Goal: Task Accomplishment & Management: Complete application form

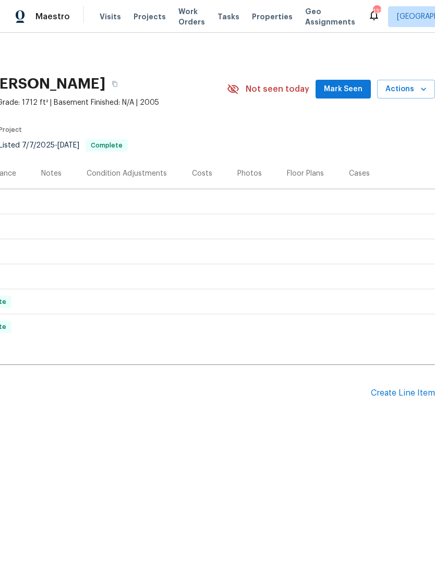
scroll to position [0, 154]
click at [398, 396] on div "Create Line Item" at bounding box center [403, 393] width 64 height 10
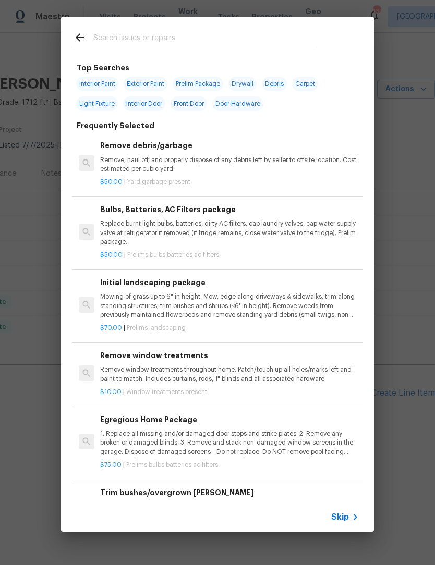
click at [166, 43] on input "text" at bounding box center [203, 39] width 221 height 16
type input "Garage"
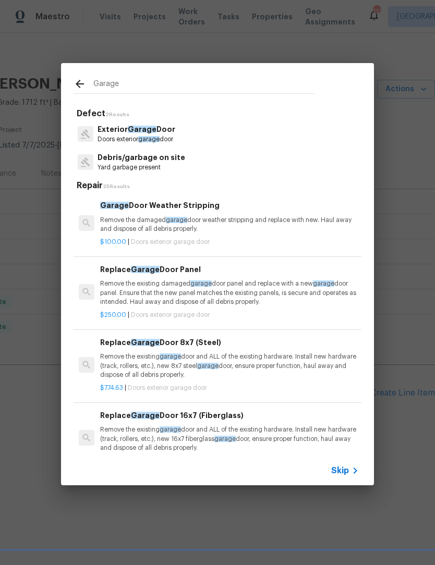
click at [156, 141] on span "garage" at bounding box center [148, 139] width 21 height 6
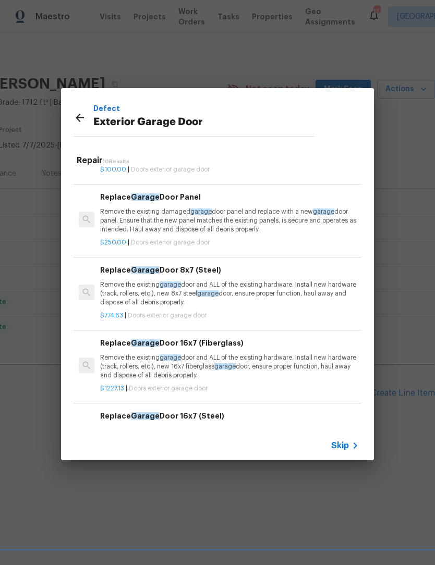
scroll to position [48, 0]
click at [242, 296] on p "Remove the existing garage door and ALL of the existing hardware. Install new h…" at bounding box center [229, 293] width 259 height 27
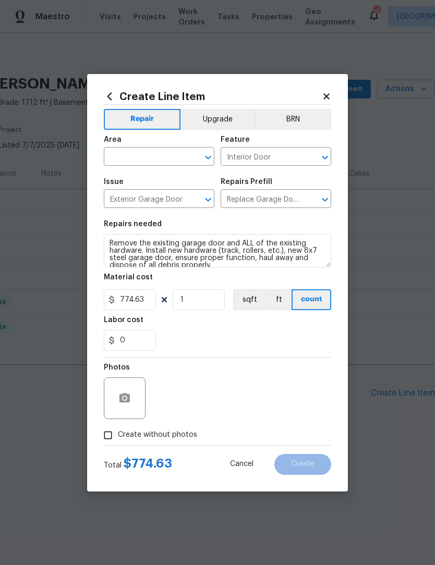
click at [210, 163] on icon "Open" at bounding box center [208, 157] width 13 height 13
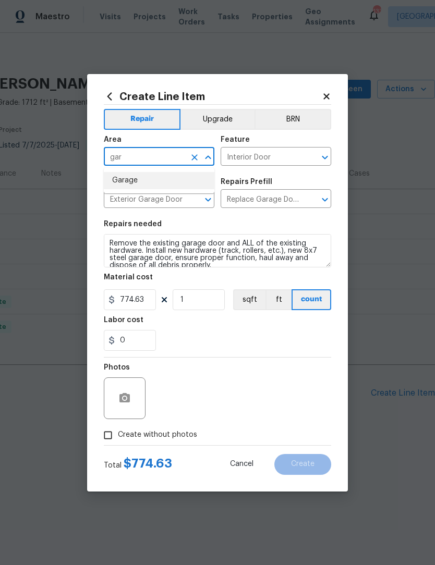
click at [151, 183] on li "Garage" at bounding box center [159, 180] width 110 height 17
type input "Garage"
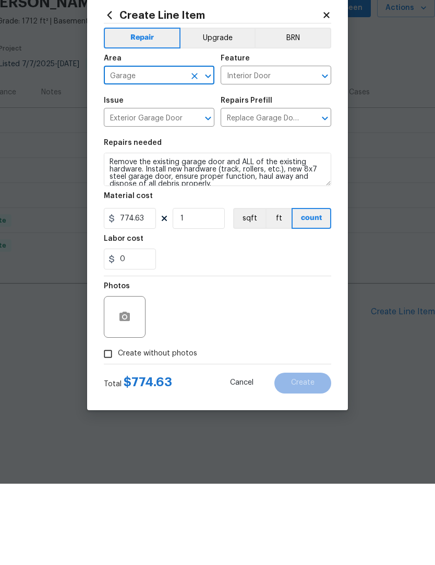
click at [112, 425] on input "Create without photos" at bounding box center [108, 435] width 20 height 20
checkbox input "true"
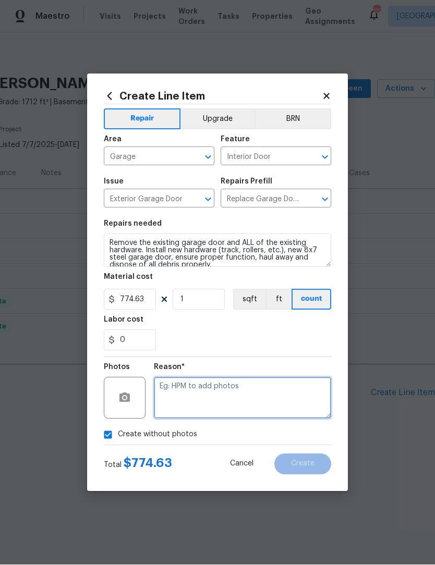
click at [231, 394] on textarea at bounding box center [242, 398] width 177 height 42
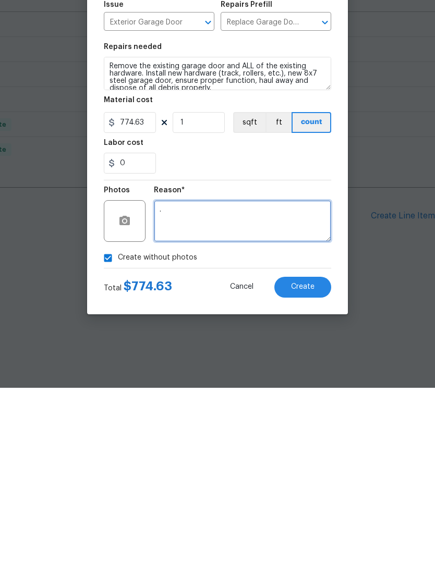
scroll to position [0, 0]
type textarea "."
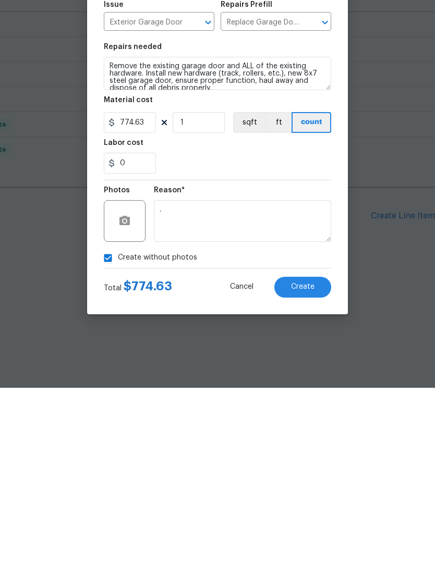
click at [316, 454] on button "Create" at bounding box center [302, 464] width 57 height 21
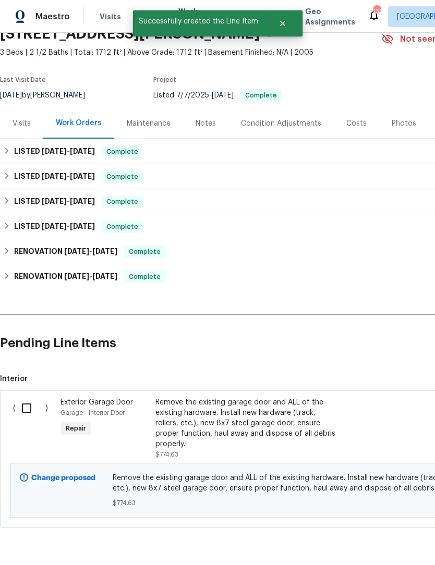
scroll to position [50, 0]
click at [26, 410] on input "checkbox" at bounding box center [31, 409] width 30 height 22
checkbox input "true"
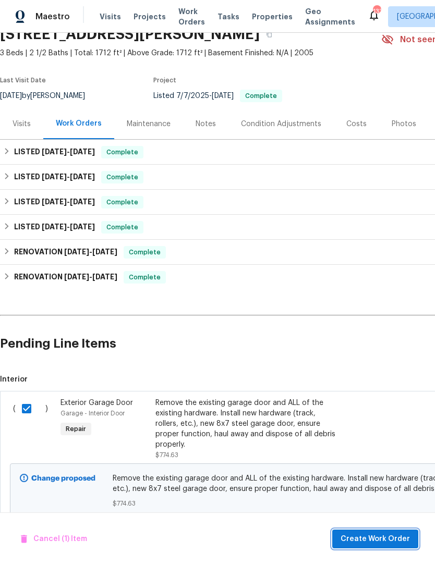
click at [383, 543] on span "Create Work Order" at bounding box center [374, 539] width 69 height 13
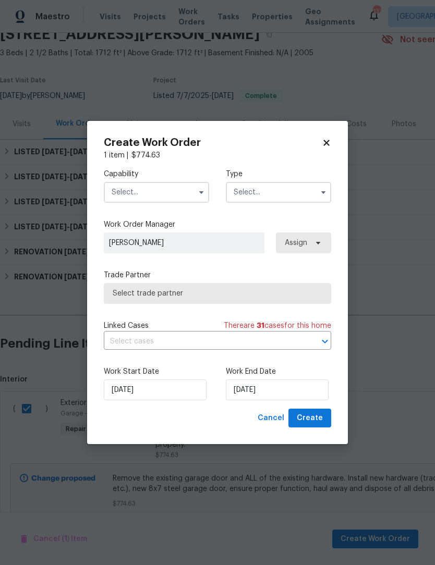
click at [191, 201] on input "text" at bounding box center [156, 192] width 105 height 21
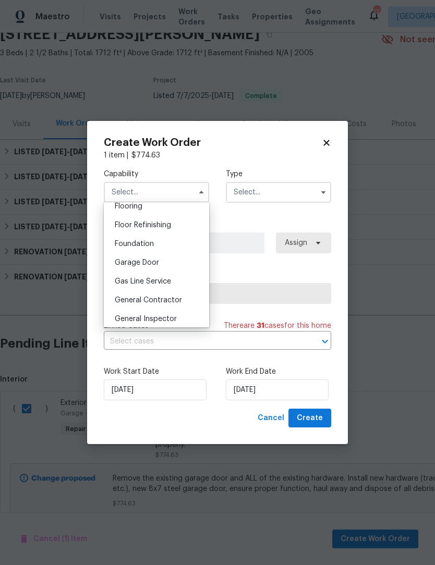
scroll to position [413, 0]
click at [177, 269] on div "Garage Door" at bounding box center [156, 261] width 100 height 19
type input "Garage Door"
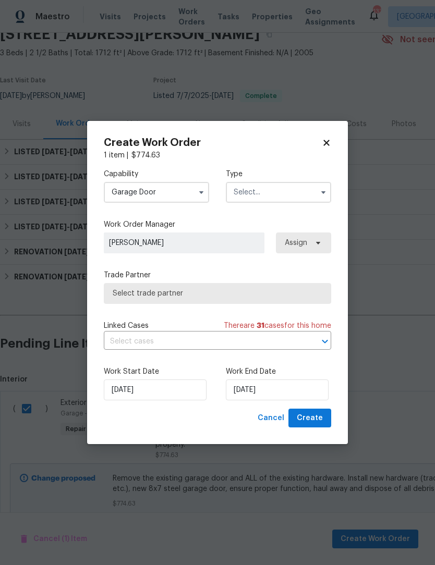
click at [321, 195] on icon "button" at bounding box center [323, 192] width 8 height 8
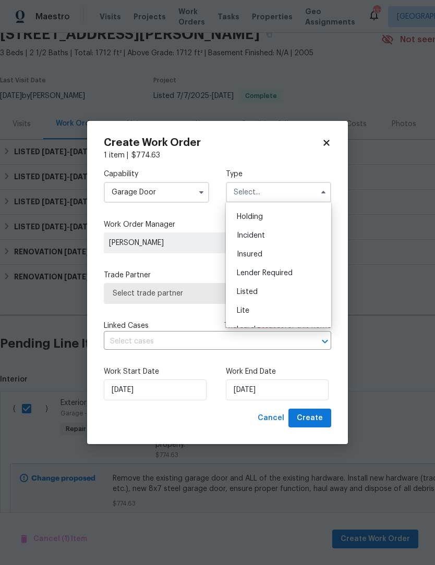
scroll to position [35, 0]
click at [290, 292] on div "Listed" at bounding box center [278, 291] width 100 height 19
type input "Listed"
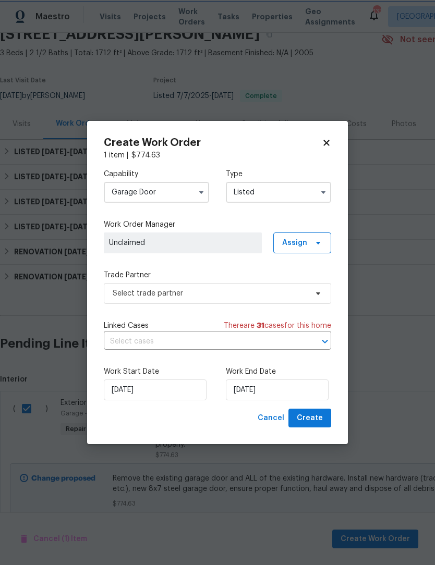
scroll to position [0, 0]
click at [319, 247] on span "Assign" at bounding box center [302, 242] width 58 height 21
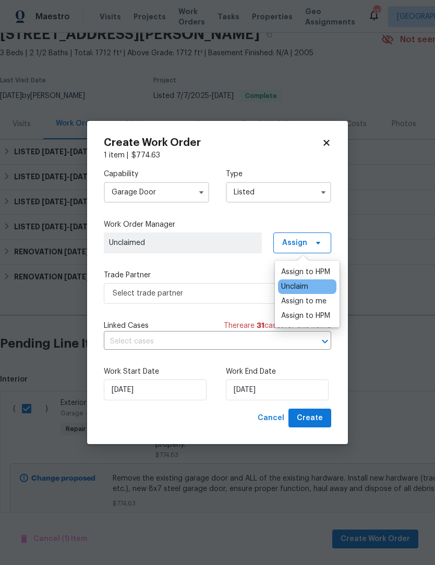
click at [314, 302] on div "Assign to me" at bounding box center [303, 301] width 45 height 10
click at [315, 306] on div "Assign to me" at bounding box center [303, 301] width 45 height 10
click at [304, 319] on div "Assign to HPM" at bounding box center [305, 316] width 49 height 10
click at [313, 311] on div "Assign to HPM" at bounding box center [305, 316] width 49 height 10
click at [312, 305] on div "Assign to me" at bounding box center [303, 301] width 45 height 10
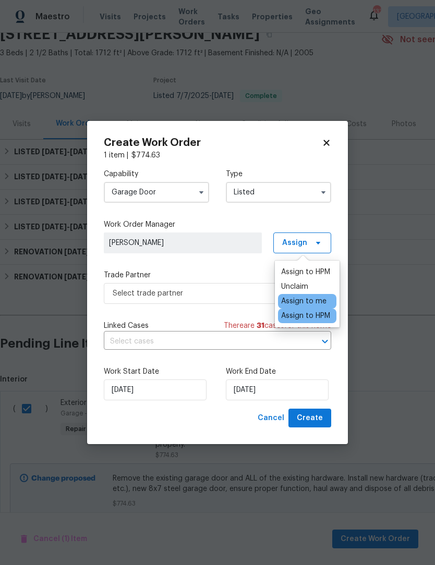
click at [314, 306] on div "Assign to me" at bounding box center [303, 301] width 45 height 10
click at [308, 284] on div "Unclaim" at bounding box center [294, 286] width 27 height 10
click at [317, 304] on div "Assign to me" at bounding box center [303, 301] width 45 height 10
click at [316, 422] on span "Create" at bounding box center [310, 418] width 26 height 13
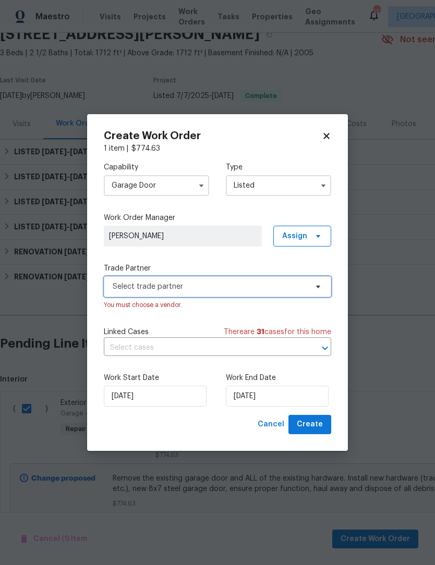
click at [319, 286] on icon at bounding box center [318, 287] width 4 height 3
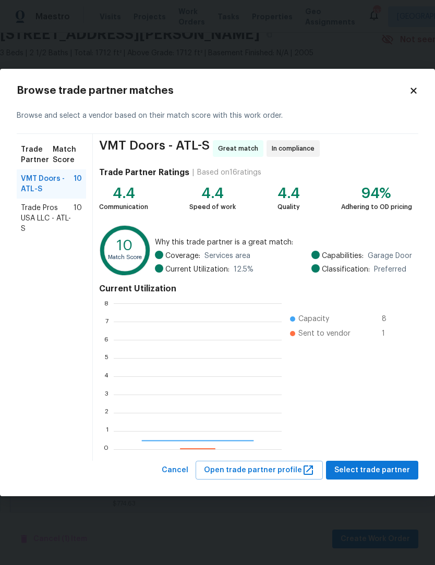
scroll to position [146, 168]
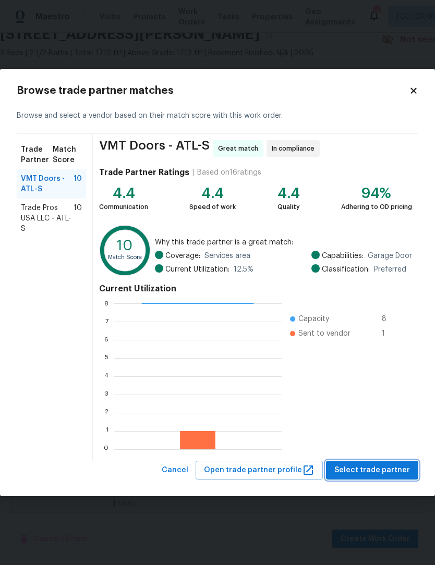
click at [374, 474] on span "Select trade partner" at bounding box center [372, 470] width 76 height 13
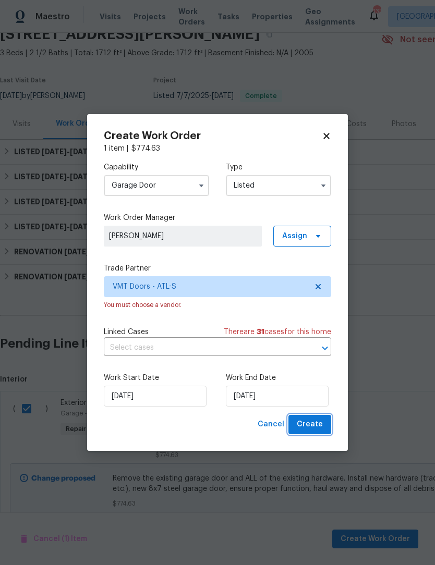
click at [319, 427] on span "Create" at bounding box center [310, 424] width 26 height 13
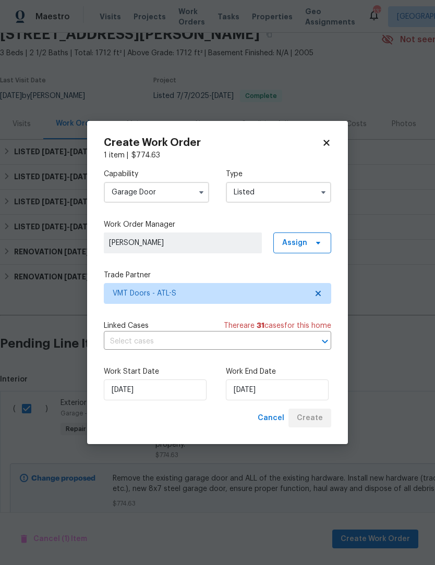
checkbox input "false"
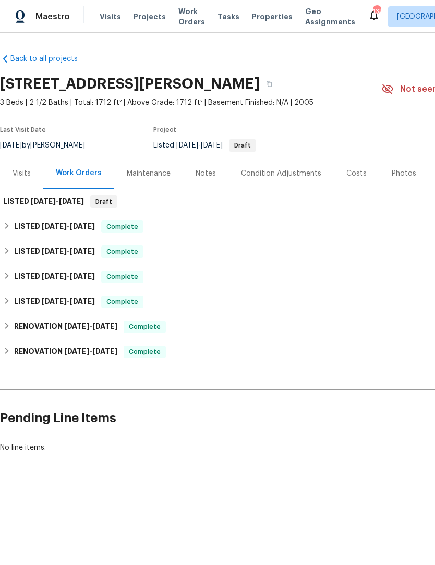
scroll to position [0, 0]
click at [44, 208] on div "LISTED 9/3/25 - 9/3/25 Draft" at bounding box center [294, 201] width 589 height 25
click at [33, 203] on span "[DATE]" at bounding box center [43, 201] width 25 height 7
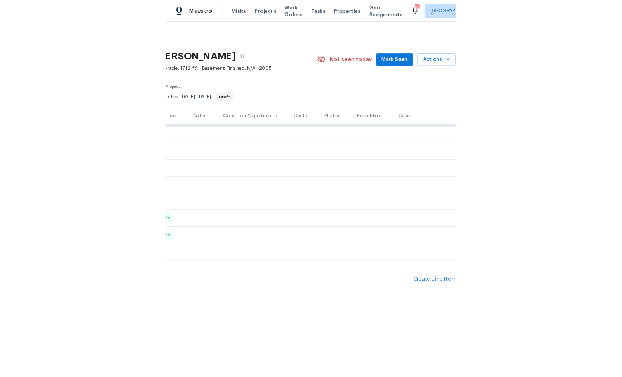
scroll to position [0, 154]
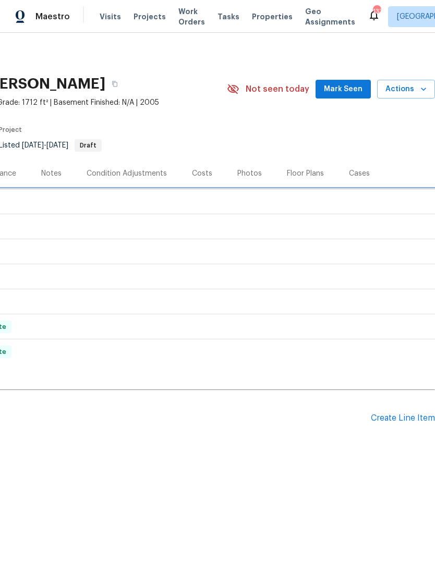
click at [171, 203] on div "LISTED 9/3/25 - 9/3/25 Draft" at bounding box center [140, 201] width 583 height 13
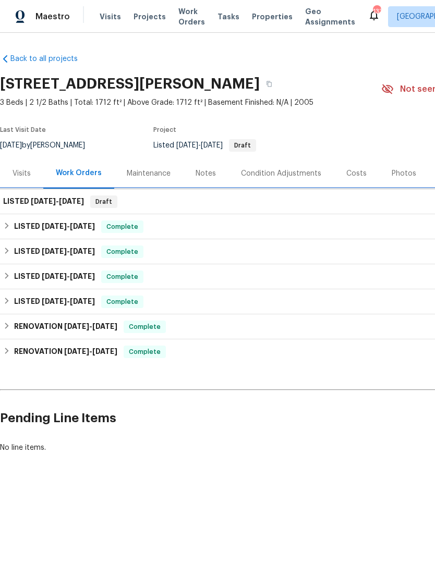
scroll to position [0, 0]
click at [65, 207] on h6 "LISTED 9/3/25 - 9/3/25" at bounding box center [43, 201] width 81 height 13
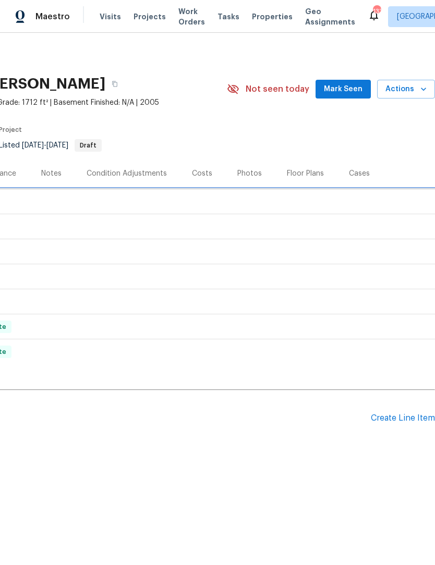
scroll to position [0, 154]
click at [349, 90] on span "Mark Seen" at bounding box center [343, 89] width 39 height 13
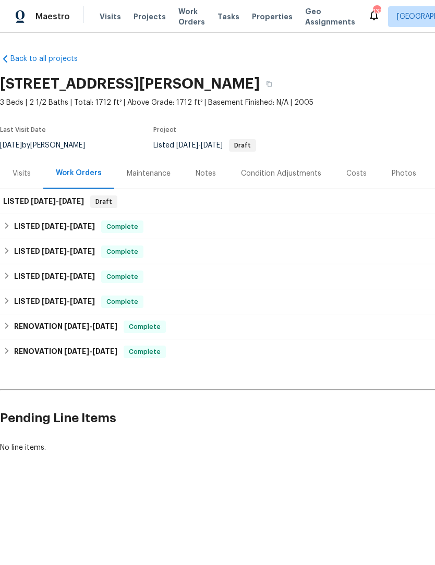
scroll to position [0, 0]
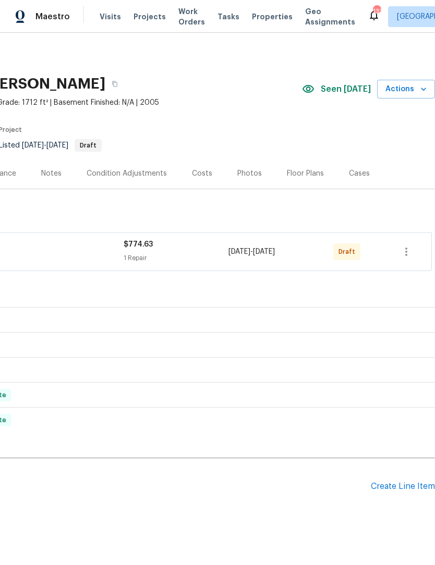
scroll to position [0, 154]
click at [404, 254] on icon "button" at bounding box center [406, 251] width 13 height 13
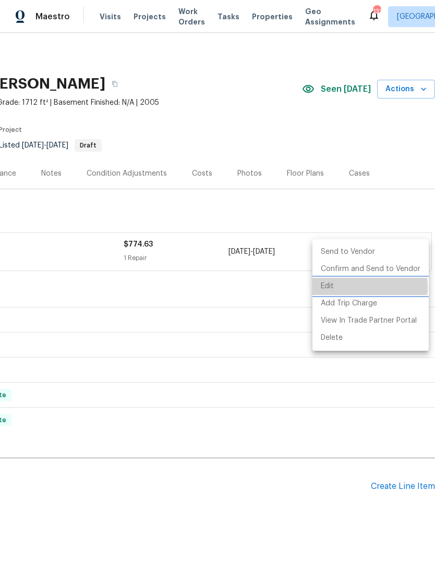
click at [349, 288] on li "Edit" at bounding box center [370, 286] width 116 height 17
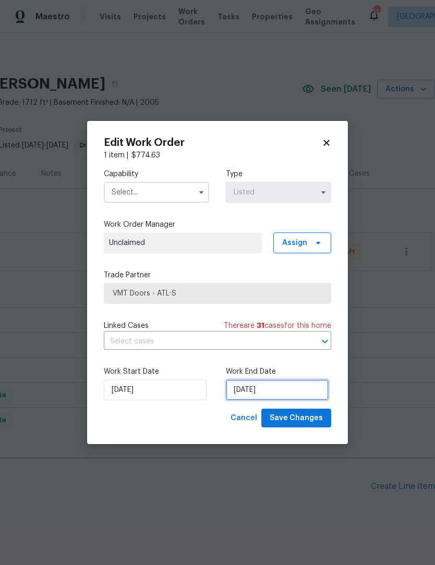
click at [275, 394] on input "[DATE]" at bounding box center [277, 389] width 103 height 21
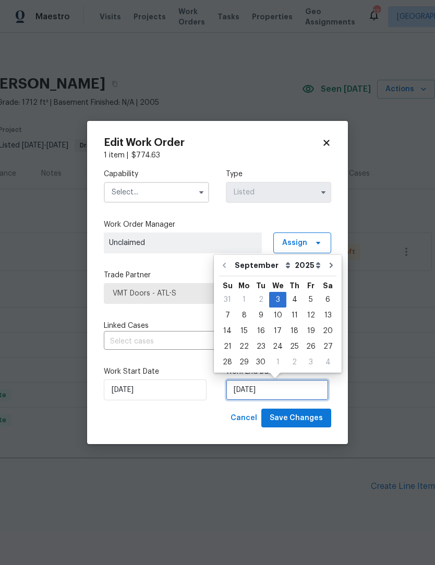
scroll to position [19, 0]
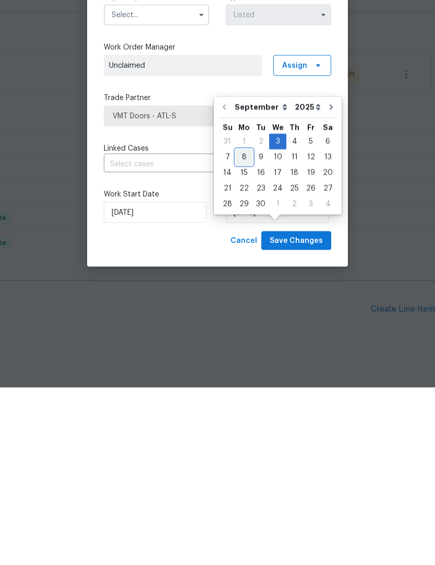
click at [246, 327] on div "8" at bounding box center [244, 334] width 17 height 15
type input "[DATE]"
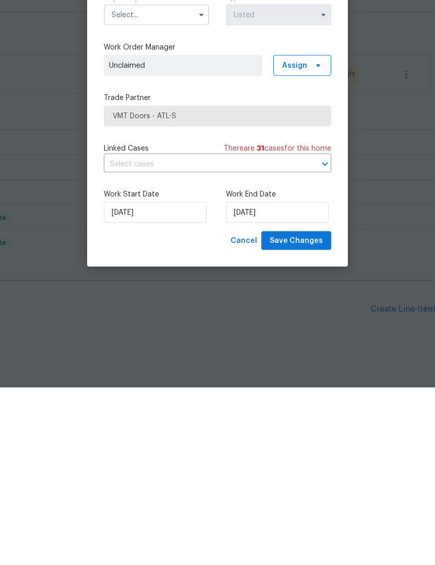
scroll to position [27, 0]
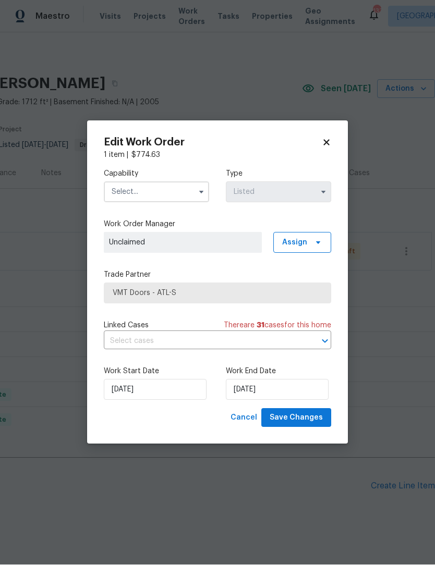
click at [196, 191] on button "button" at bounding box center [201, 192] width 13 height 13
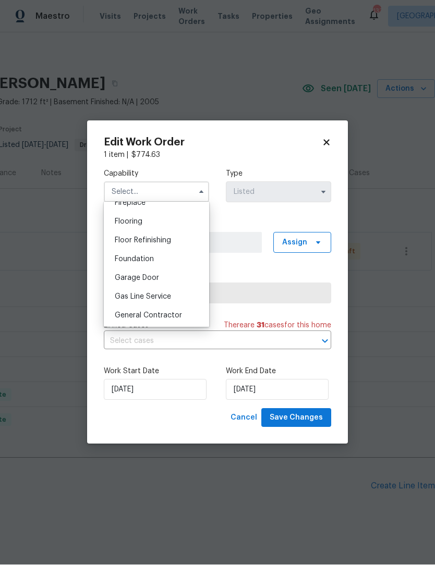
scroll to position [398, 0]
click at [167, 279] on div "Garage Door" at bounding box center [156, 277] width 100 height 19
type input "Garage Door"
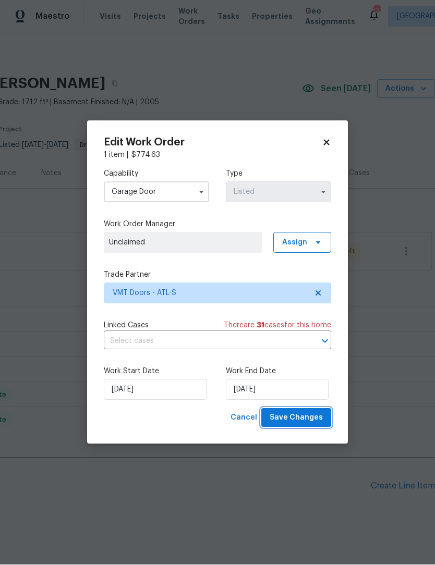
click at [307, 425] on button "Save Changes" at bounding box center [296, 418] width 70 height 19
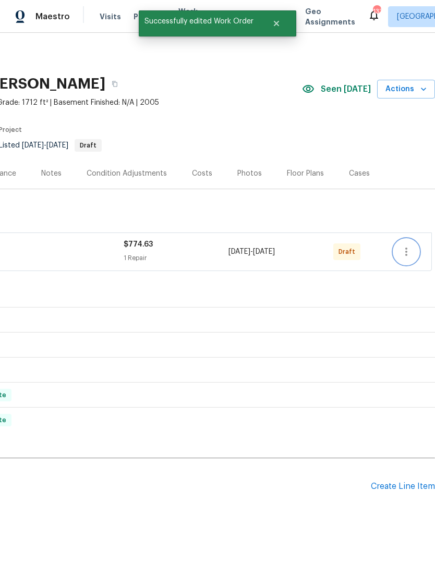
click at [404, 245] on icon "button" at bounding box center [406, 251] width 13 height 13
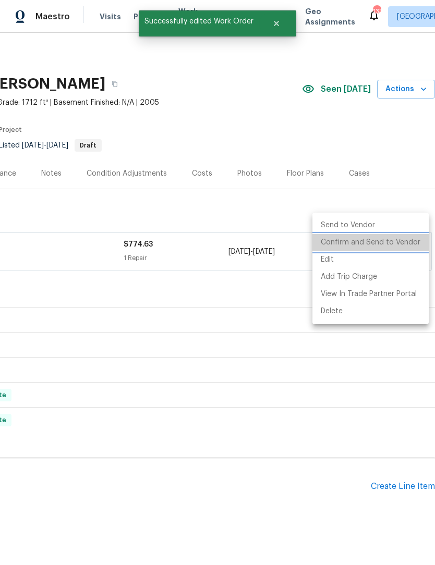
click at [395, 244] on li "Confirm and Send to Vendor" at bounding box center [370, 242] width 116 height 17
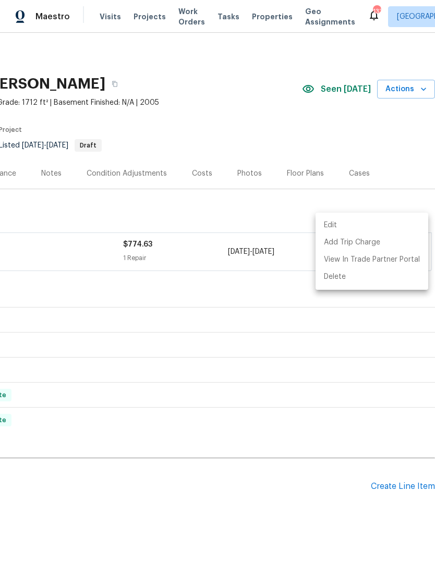
click at [368, 401] on div at bounding box center [217, 282] width 435 height 565
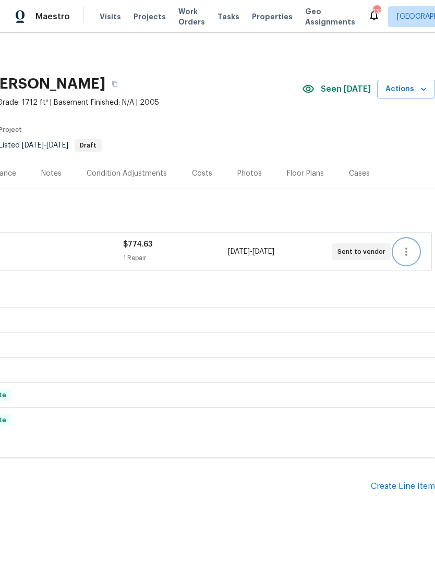
scroll to position [0, 154]
click at [396, 482] on div "Create Line Item" at bounding box center [403, 487] width 64 height 10
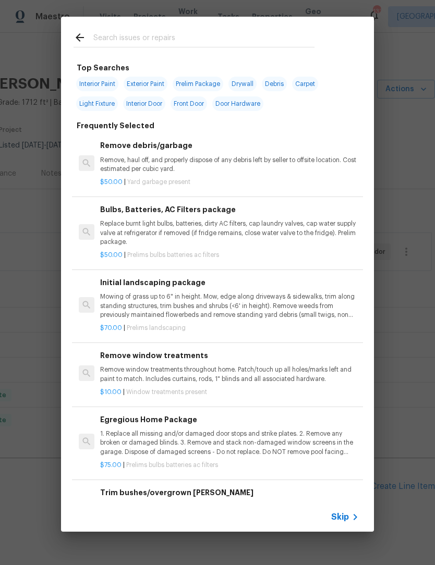
click at [227, 39] on input "text" at bounding box center [203, 39] width 221 height 16
type input "Bulb"
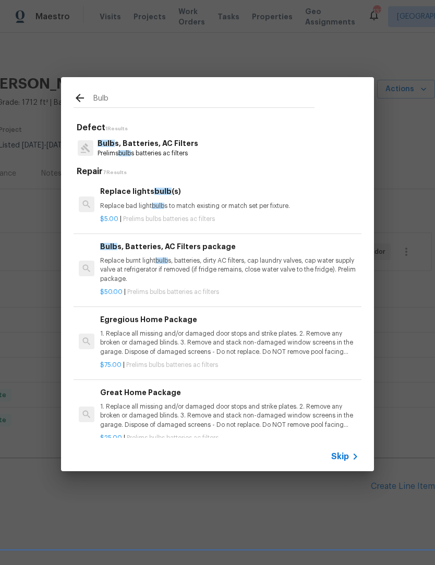
click at [170, 146] on p "Bulb s, Batteries, AC Filters" at bounding box center [147, 143] width 101 height 11
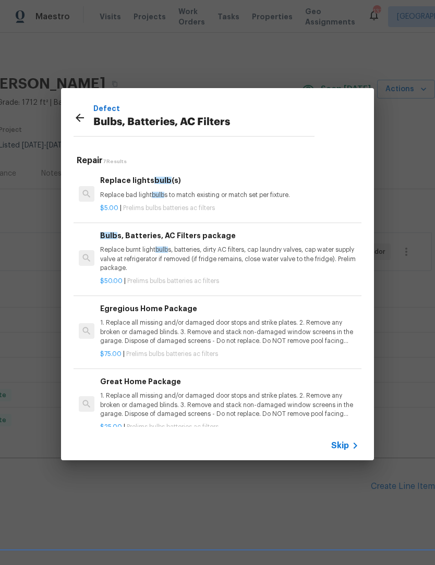
click at [235, 398] on p "1. Replace all missing and/or damaged door stops and strike plates. 2. Remove a…" at bounding box center [229, 404] width 259 height 27
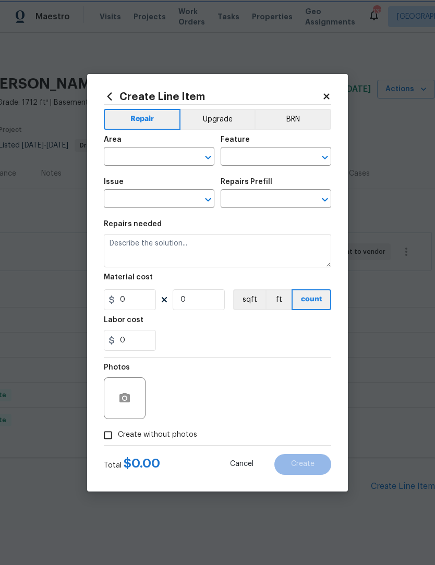
type input "Home Readiness Packages"
type input "Bulbs, Batteries, AC Filters"
type input "Great Home Package $25.00"
type textarea "1. Replace all missing and/or damaged door stops and strike plates. 2. Remove a…"
type input "25"
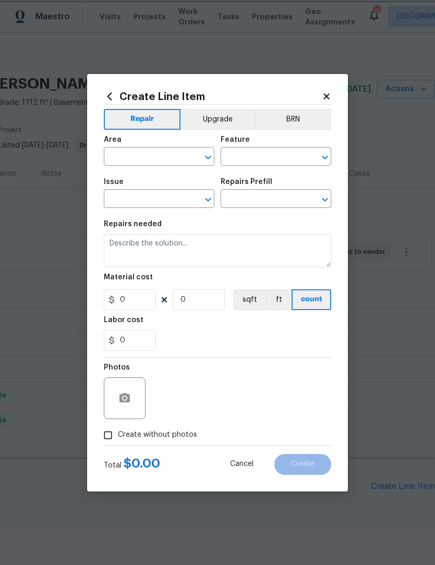
type input "1"
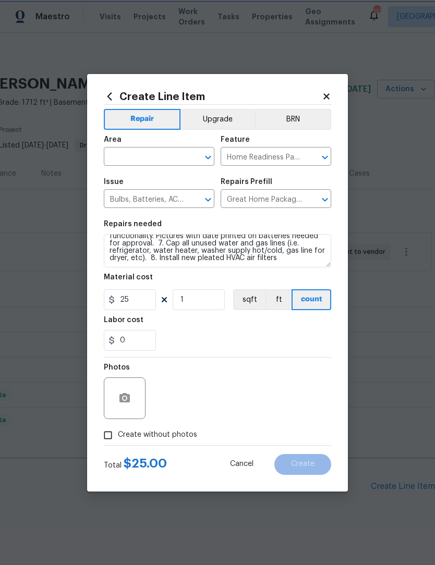
scroll to position [95, 0]
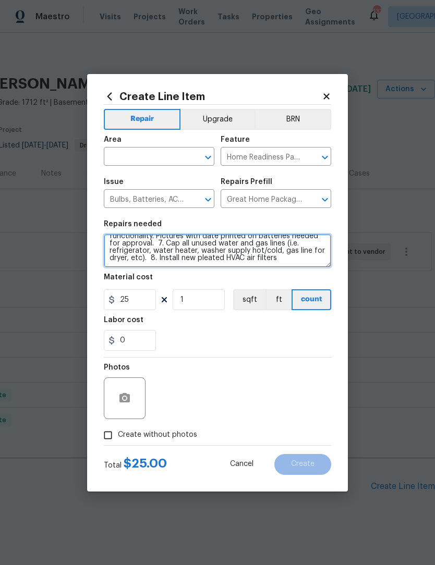
click at [305, 266] on textarea "1. Replace all missing and/or damaged door stops and strike plates. 2. Remove a…" at bounding box center [217, 250] width 227 height 33
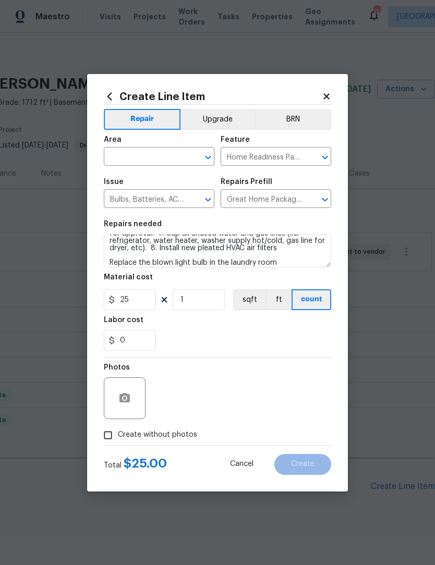
scroll to position [105, 0]
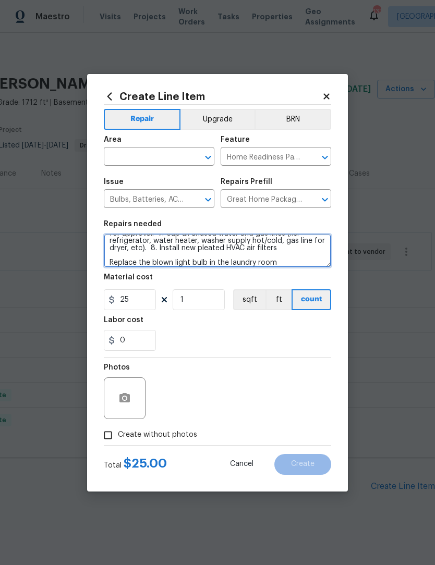
type textarea "1. Replace all missing and/or damaged door stops and strike plates. 2. Remove a…"
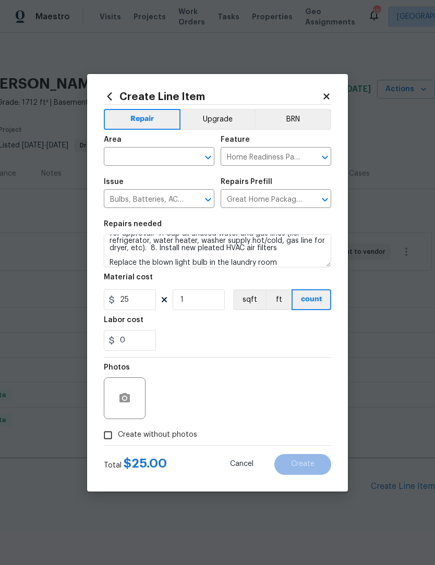
click at [105, 431] on input "Create without photos" at bounding box center [108, 435] width 20 height 20
checkbox input "true"
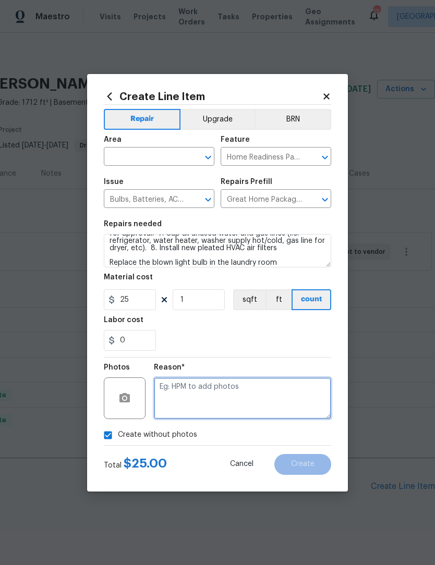
click at [235, 393] on textarea at bounding box center [242, 398] width 177 height 42
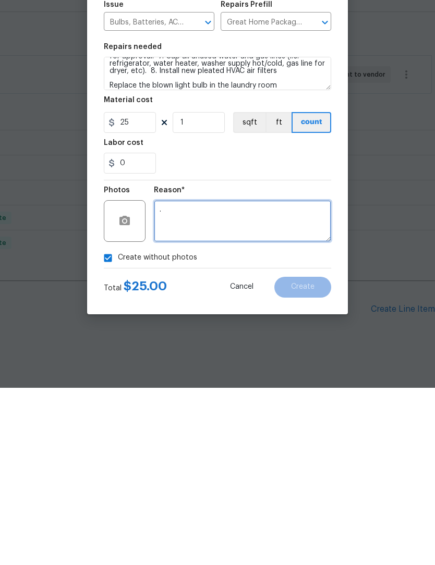
scroll to position [27, 0]
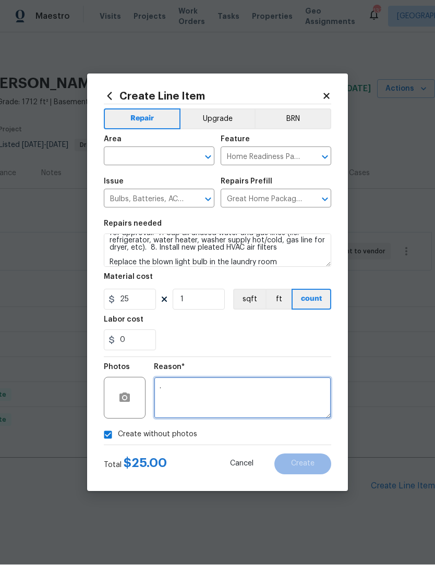
click at [210, 159] on icon "Open" at bounding box center [208, 157] width 13 height 13
type textarea "."
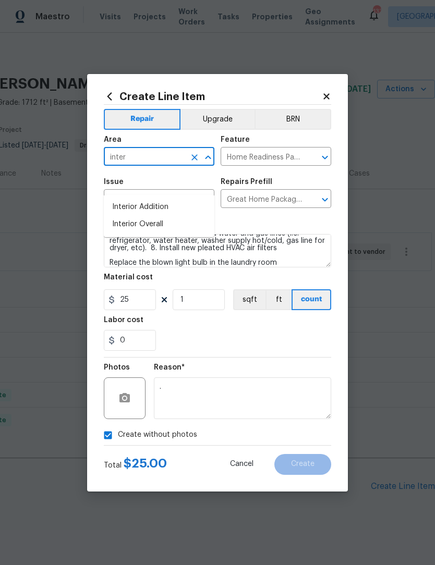
click at [162, 216] on li "Interior Overall" at bounding box center [159, 224] width 110 height 17
type input "Interior Overall"
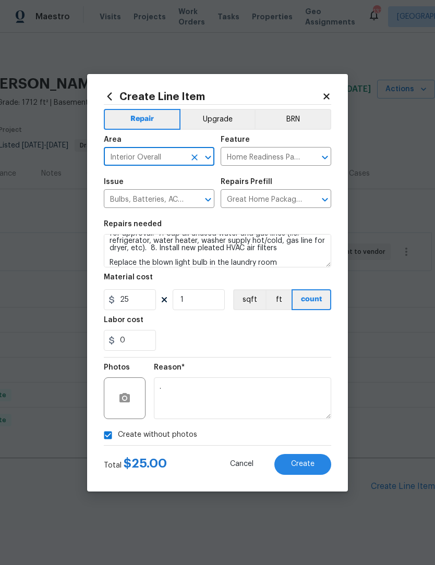
click at [323, 466] on button "Create" at bounding box center [302, 464] width 57 height 21
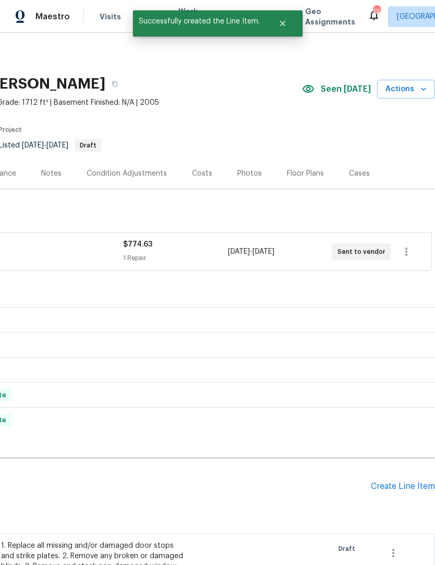
click at [405, 482] on div "Create Line Item" at bounding box center [403, 487] width 64 height 10
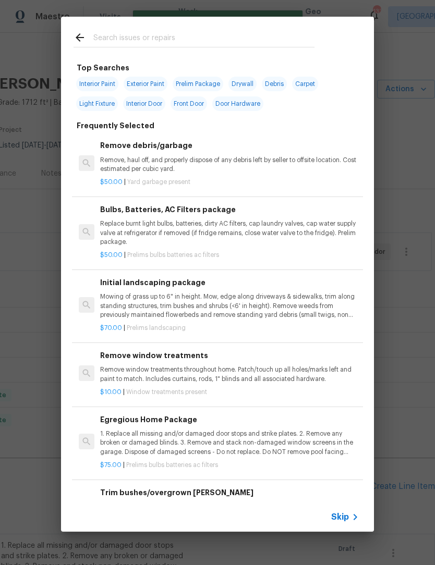
click at [163, 35] on input "text" at bounding box center [203, 39] width 221 height 16
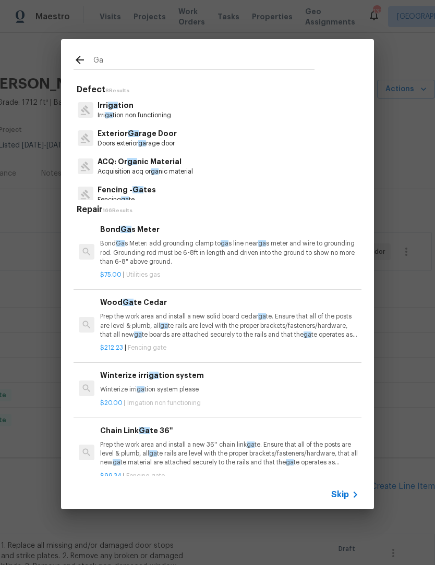
type input "G"
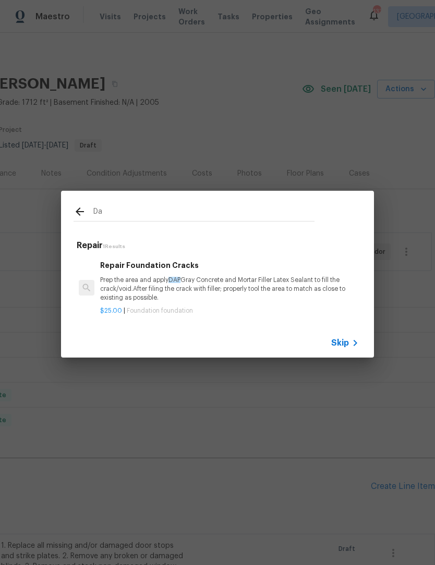
type input "D"
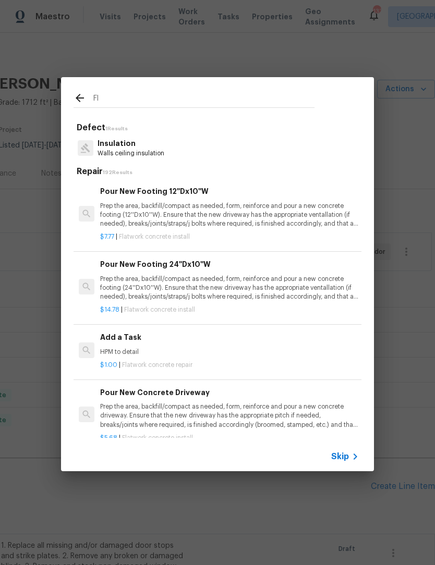
type input "F"
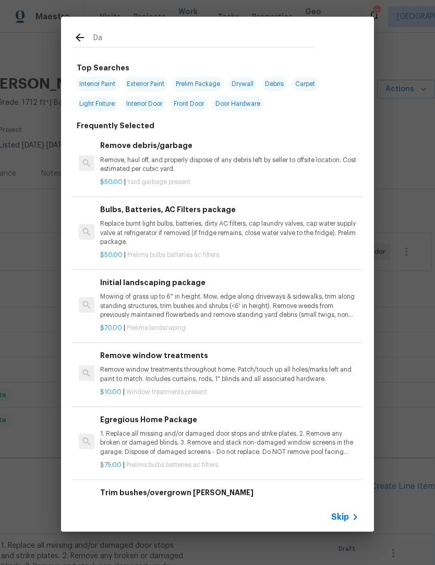
type input "Dap"
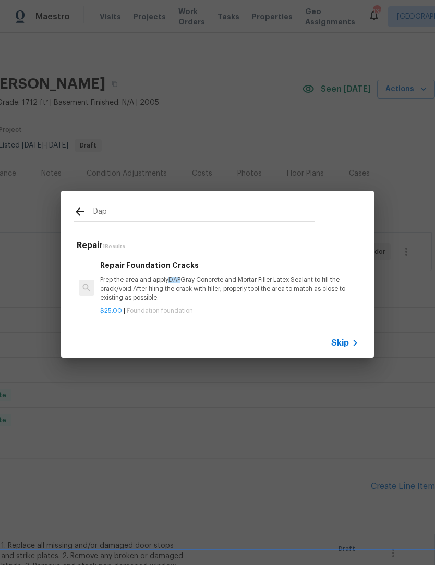
click at [191, 287] on p "Prep the area and apply DAP Gray Concrete and Mortar Filler Latex Sealant to fi…" at bounding box center [229, 289] width 259 height 27
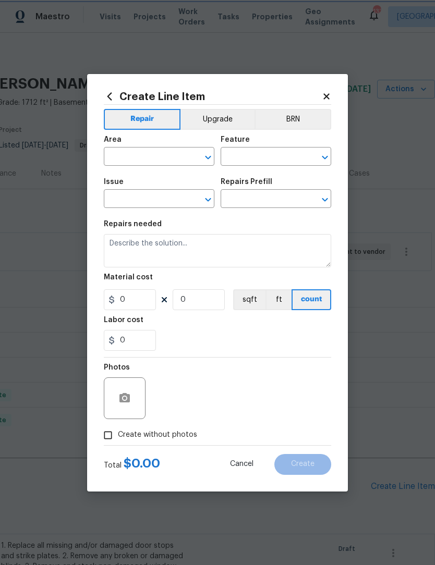
type input "Foundation"
type input "Repair Foundation Cracks $25.00"
type textarea "Prep the area and apply DAP Gray Concrete and Mortar Filler Latex Sealant to fi…"
type input "25"
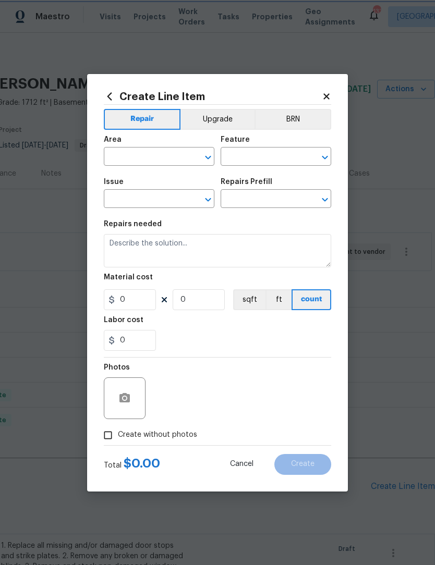
type input "1"
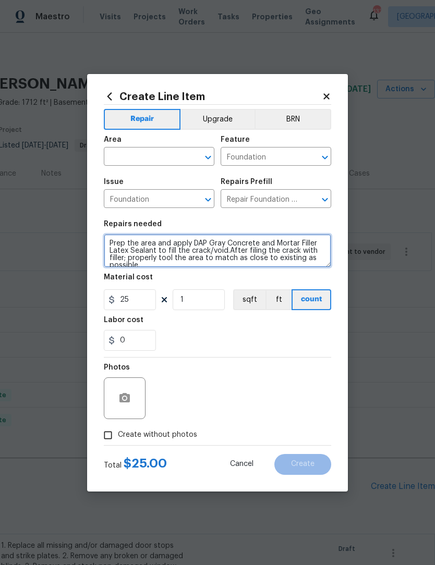
click at [323, 263] on textarea "Prep the area and apply DAP Gray Concrete and Mortar Filler Latex Sealant to fi…" at bounding box center [217, 250] width 227 height 33
click at [213, 158] on icon "Open" at bounding box center [208, 157] width 13 height 13
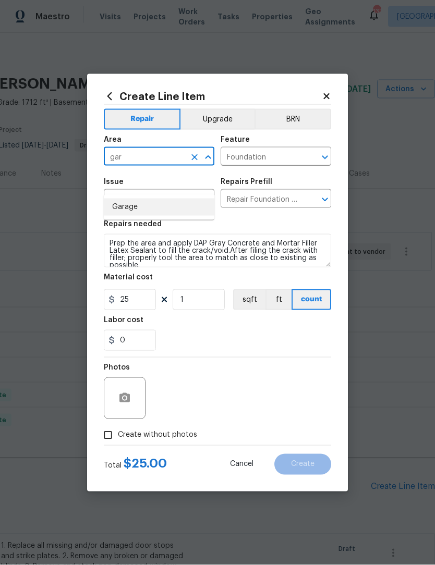
click at [136, 199] on li "Garage" at bounding box center [159, 207] width 110 height 17
type input "Garage"
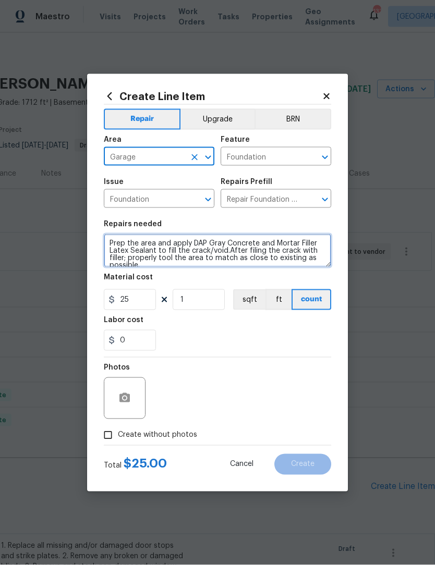
click at [322, 264] on textarea "Prep the area and apply DAP Gray Concrete and Mortar Filler Latex Sealant to fi…" at bounding box center [217, 250] width 227 height 33
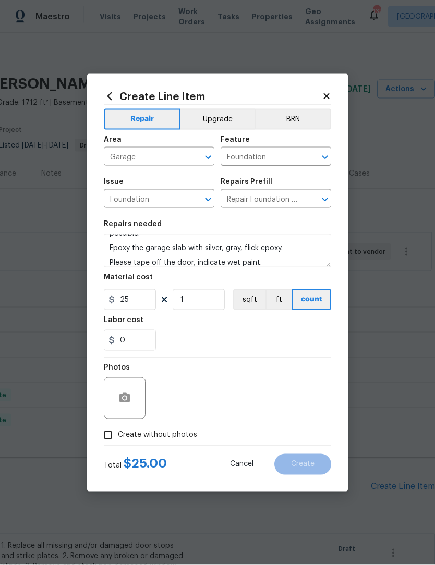
scroll to position [27, 0]
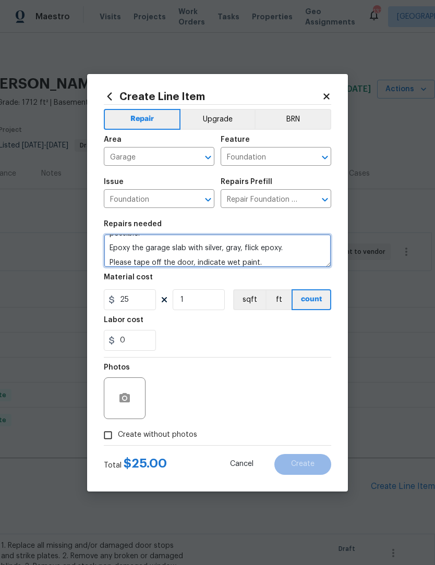
type textarea "Prep the area and apply DAP Gray Concrete and Mortar Filler Latex Sealant to fi…"
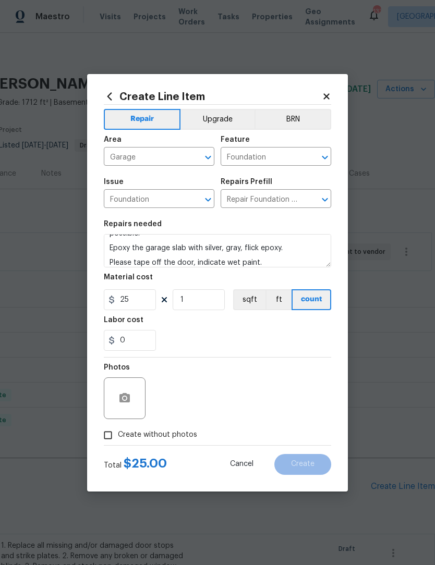
click at [103, 440] on input "Create without photos" at bounding box center [108, 435] width 20 height 20
checkbox input "true"
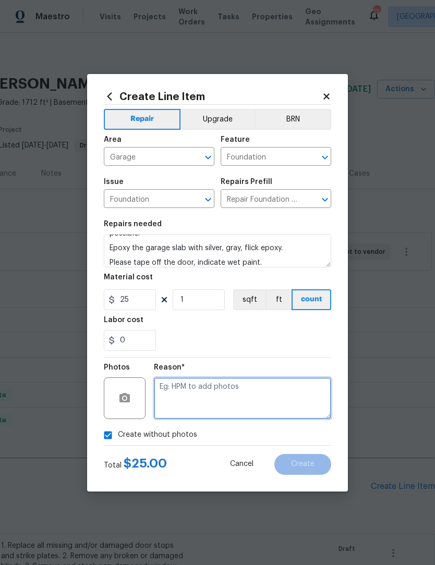
click at [204, 397] on textarea at bounding box center [242, 398] width 177 height 42
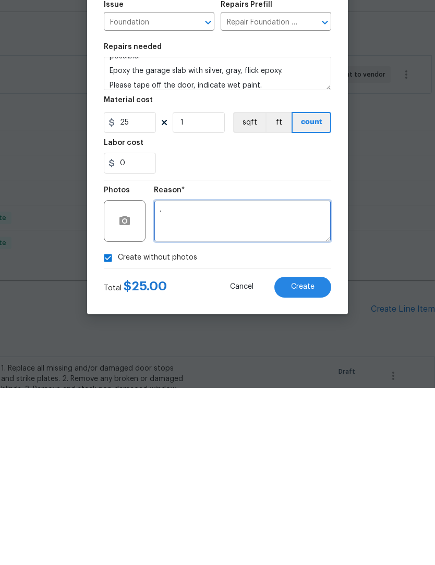
type textarea "."
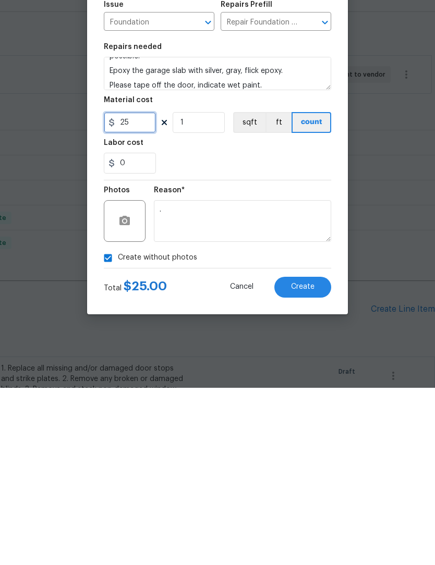
click at [145, 289] on input "25" at bounding box center [130, 299] width 52 height 21
type input "150"
click at [219, 289] on input "1" at bounding box center [199, 299] width 52 height 21
type input "200"
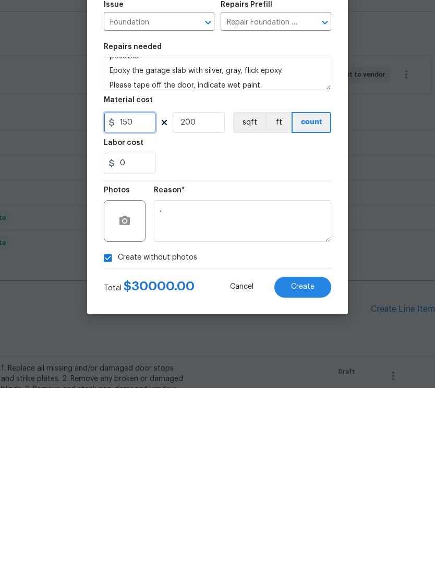
click at [145, 289] on input "150" at bounding box center [130, 299] width 52 height 21
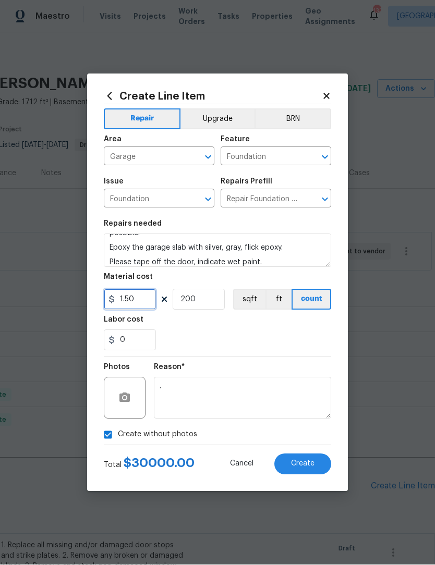
click at [144, 300] on input "1.50" at bounding box center [130, 299] width 52 height 21
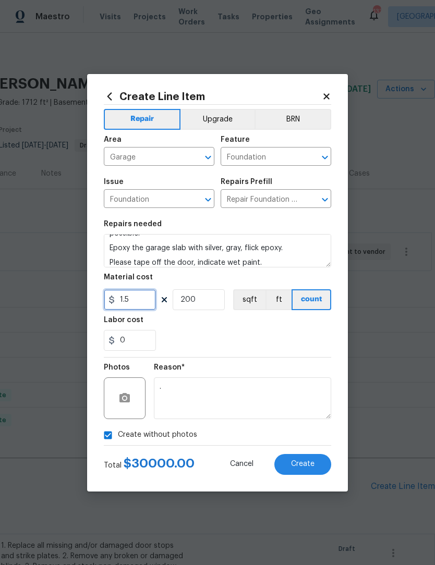
type input "1.5"
click at [217, 309] on input "200" at bounding box center [199, 299] width 52 height 21
click at [212, 305] on input "0" at bounding box center [199, 299] width 52 height 21
type input "200"
click at [151, 297] on input "1.5" at bounding box center [130, 299] width 52 height 21
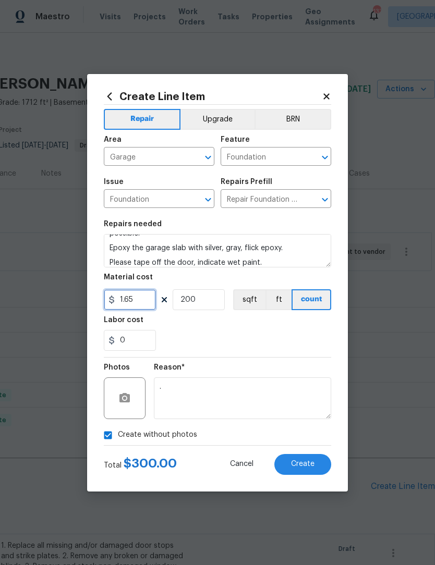
type input "1.65"
click at [302, 474] on button "Create" at bounding box center [302, 464] width 57 height 21
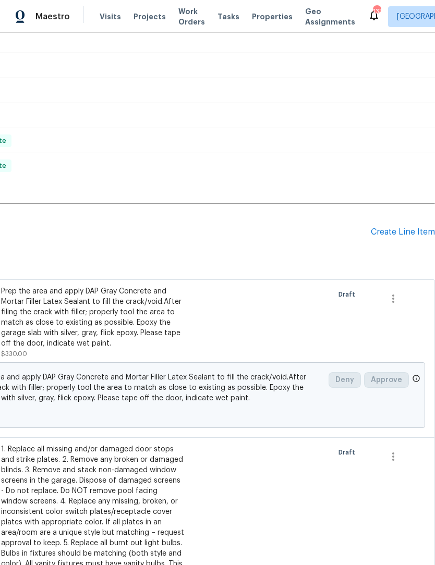
scroll to position [254, 154]
click at [403, 228] on div "Create Line Item" at bounding box center [403, 233] width 64 height 10
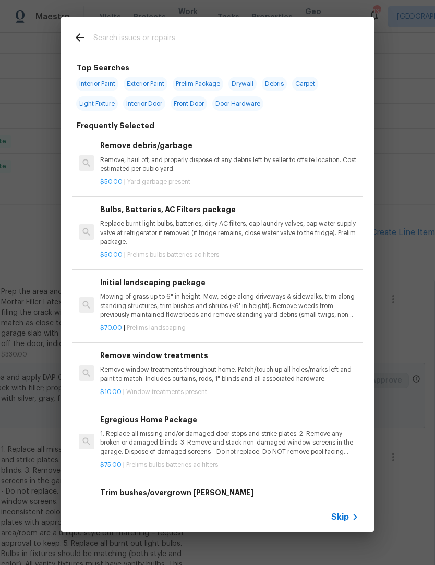
click at [288, 39] on input "text" at bounding box center [203, 39] width 221 height 16
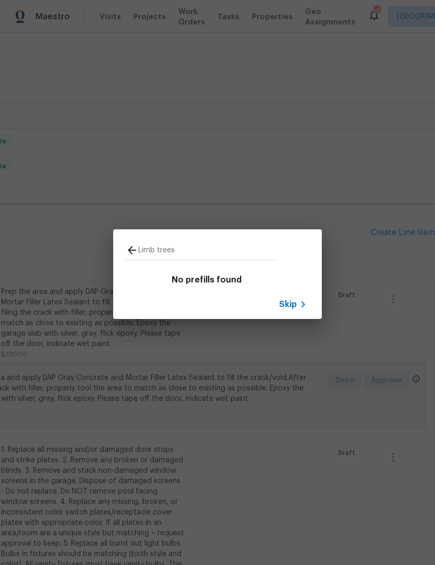
type input "Limb tree"
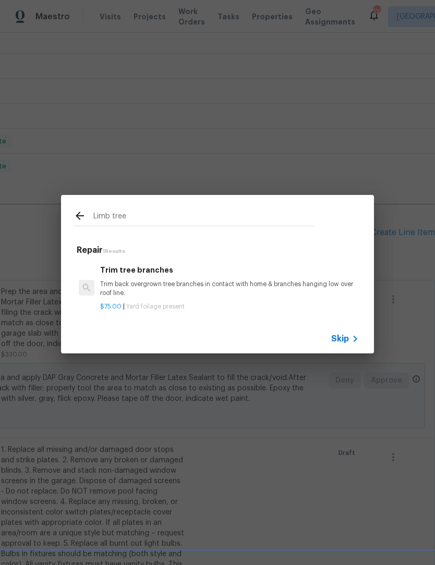
click at [142, 278] on div "Trim tree branches Trim back overgrown tree branches in contact with home & bra…" at bounding box center [229, 281] width 259 height 34
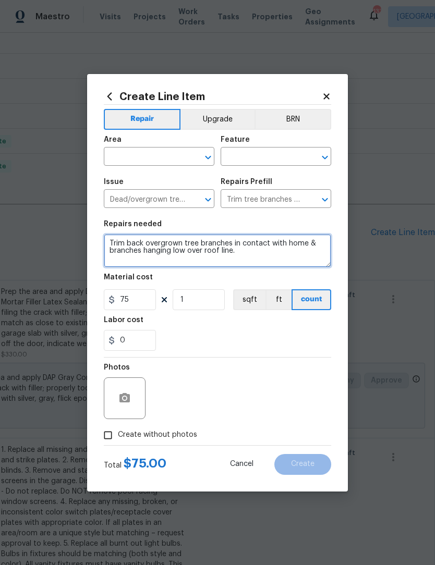
click at [292, 262] on textarea "Trim back overgrown tree branches in contact with home & branches hanging low o…" at bounding box center [217, 250] width 227 height 33
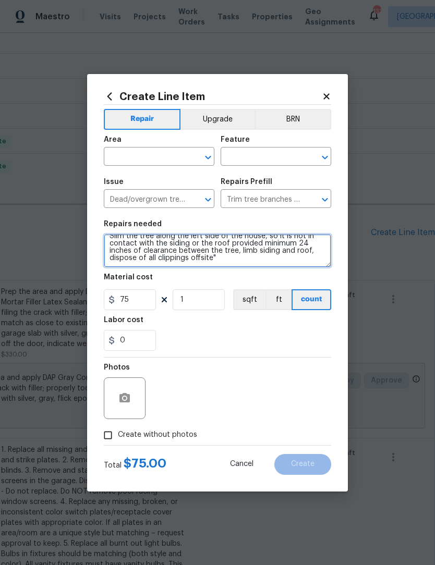
scroll to position [24, 0]
click at [204, 152] on icon "Open" at bounding box center [208, 157] width 13 height 13
type textarea "Trim back overgrown tree branches in contact with home & branches hanging low o…"
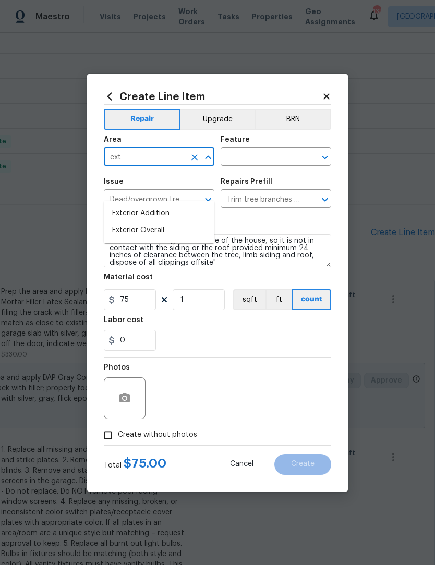
click at [181, 222] on li "Exterior Overall" at bounding box center [159, 230] width 110 height 17
type input "Exterior Overall"
click at [324, 158] on icon "Open" at bounding box center [325, 158] width 6 height 4
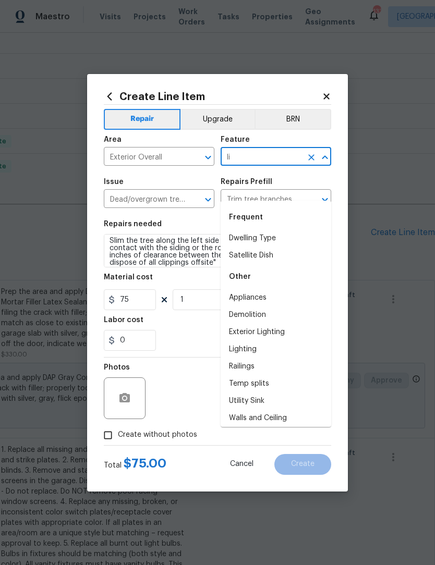
type input "l"
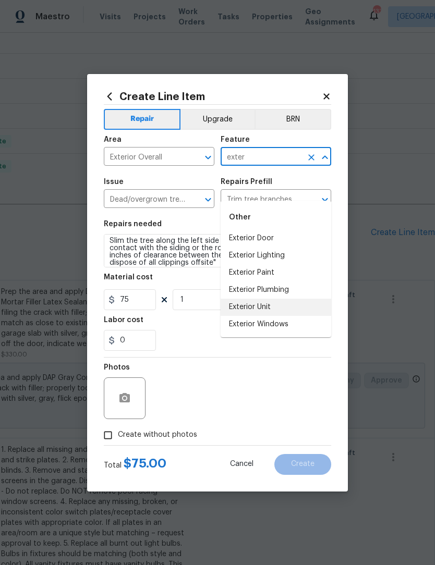
click at [269, 299] on li "Exterior Unit" at bounding box center [275, 307] width 110 height 17
type input "Exterior Unit"
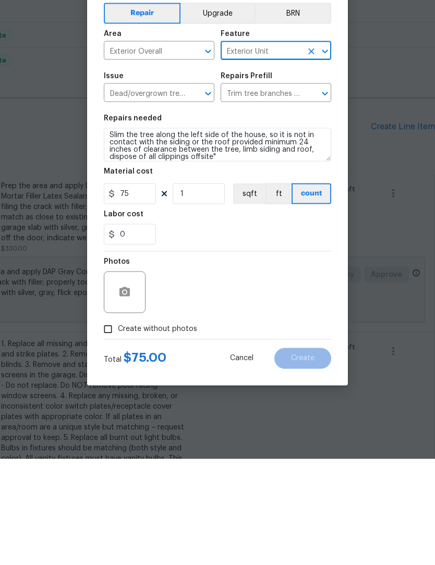
click at [106, 425] on input "Create without photos" at bounding box center [108, 435] width 20 height 20
checkbox input "true"
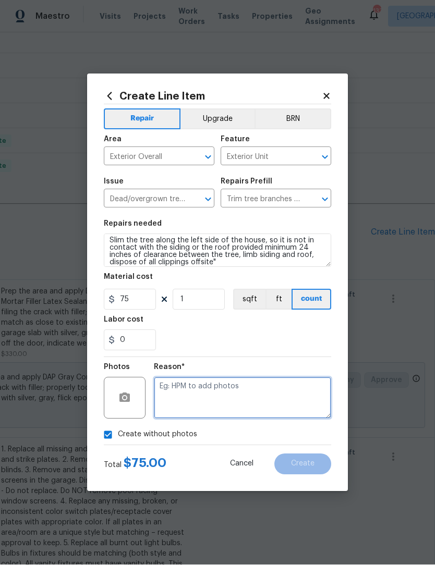
click at [267, 401] on textarea at bounding box center [242, 398] width 177 height 42
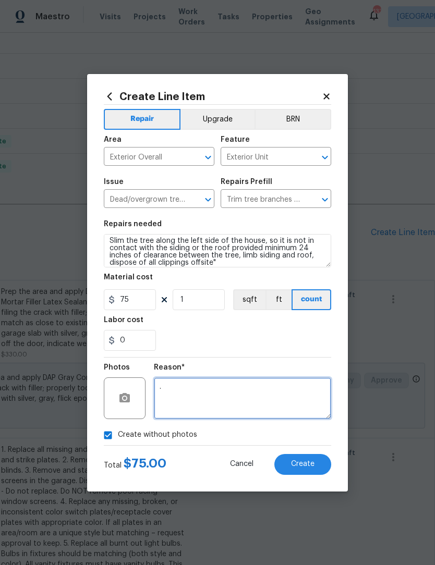
type textarea "."
click at [311, 468] on span "Create" at bounding box center [302, 464] width 23 height 8
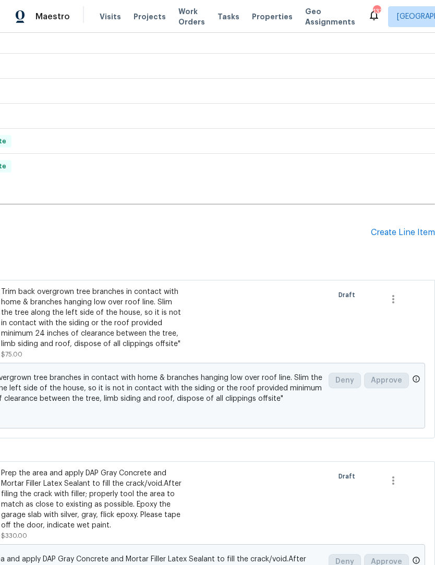
click at [404, 228] on div "Create Line Item" at bounding box center [403, 233] width 64 height 10
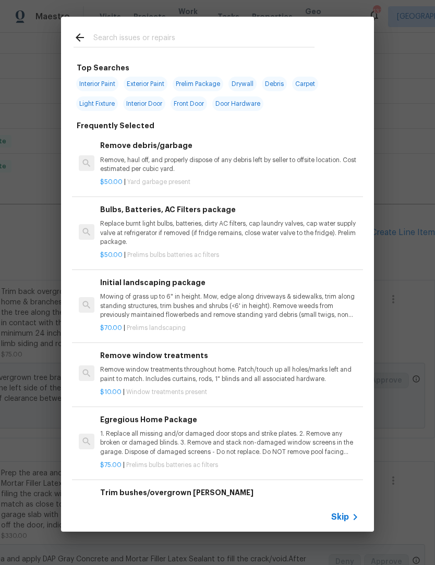
click at [262, 35] on input "text" at bounding box center [203, 39] width 221 height 16
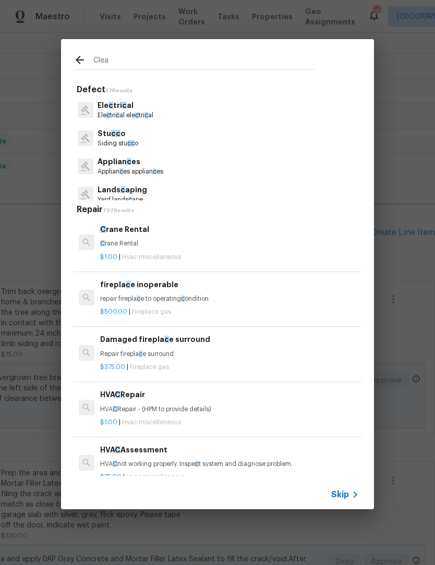
type input "Clean"
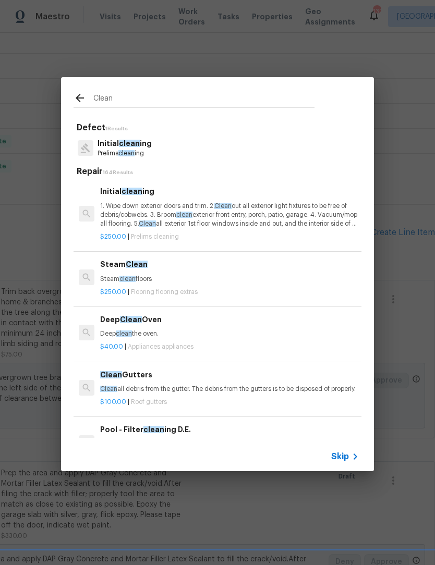
click at [140, 150] on p "Prelims clean ing" at bounding box center [124, 153] width 54 height 9
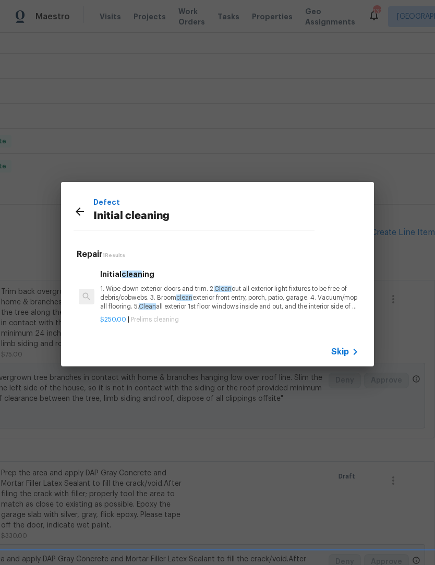
click at [296, 299] on p "1. Wipe down exterior doors and trim. 2. Clean out all exterior light fixtures …" at bounding box center [229, 298] width 259 height 27
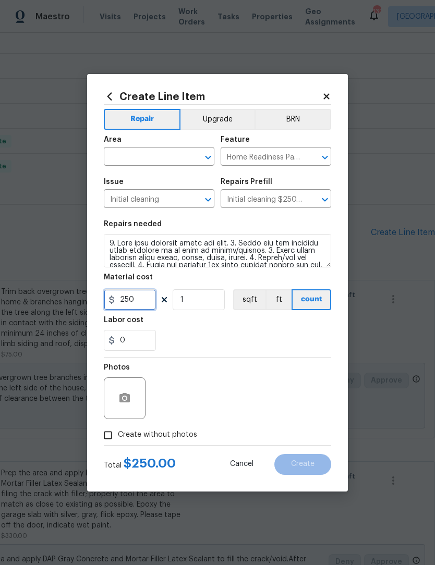
click at [154, 303] on input "250" at bounding box center [130, 299] width 52 height 21
click at [203, 159] on icon "Open" at bounding box center [208, 157] width 13 height 13
type input "200"
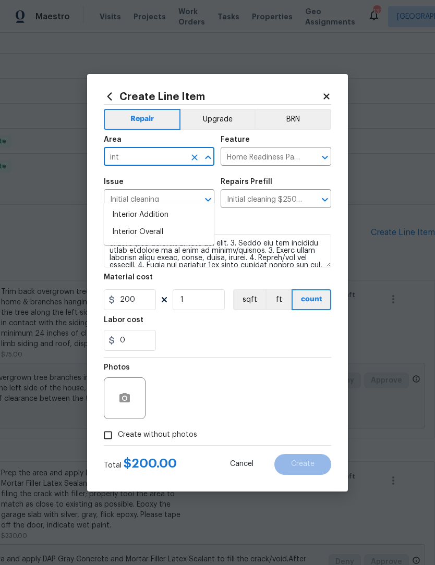
click at [158, 224] on li "Interior Overall" at bounding box center [159, 232] width 110 height 17
type input "Interior Overall"
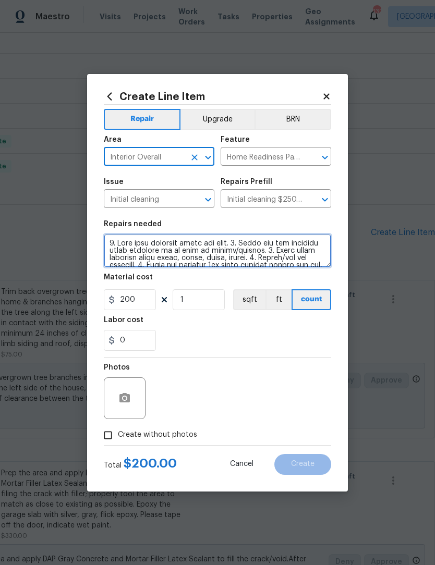
click at [113, 245] on textarea at bounding box center [217, 250] width 227 height 33
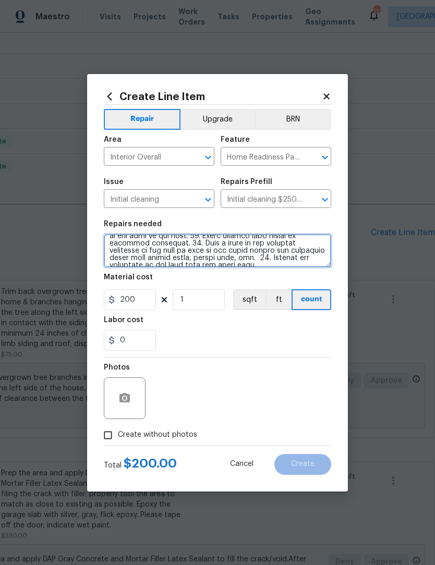
click at [310, 267] on textarea at bounding box center [217, 250] width 227 height 33
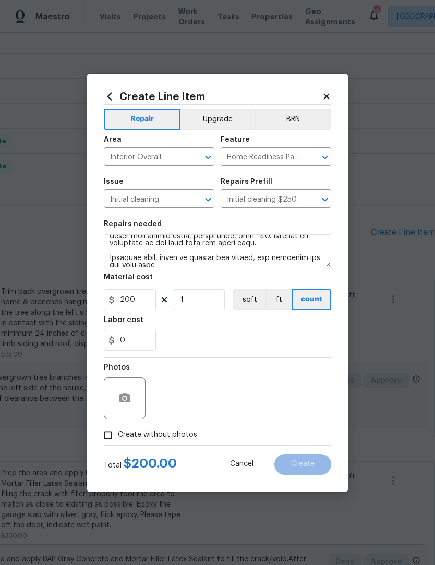
scroll to position [156, 0]
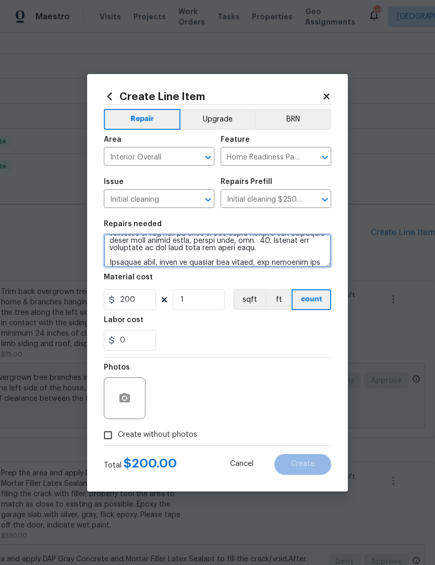
type textarea "1. Wipe down exterior doors and trim. 2. Clean out all exterior light fixtures …"
click at [105, 440] on input "Create without photos" at bounding box center [108, 435] width 20 height 20
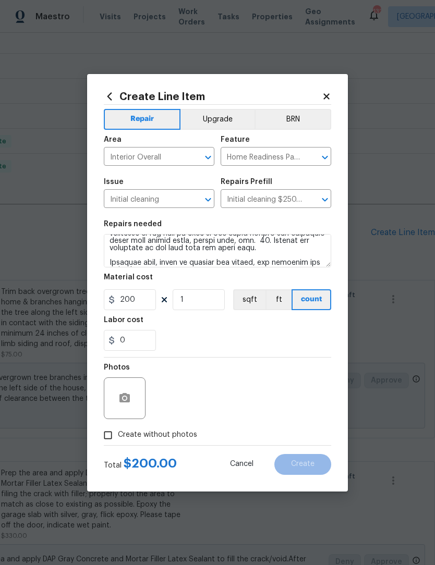
checkbox input "true"
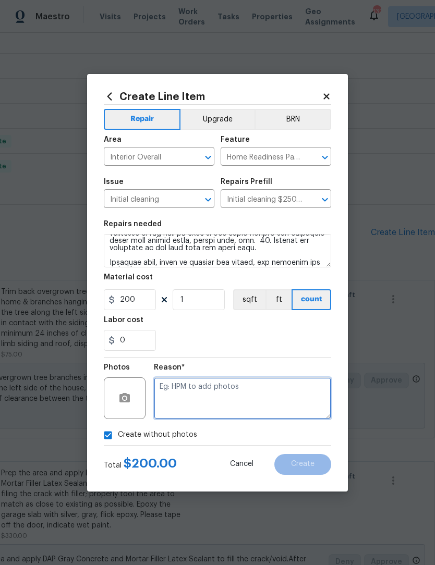
click at [298, 407] on textarea at bounding box center [242, 398] width 177 height 42
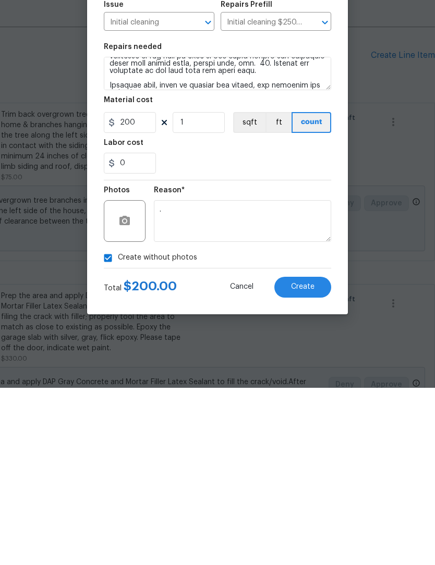
scroll to position [34, 0]
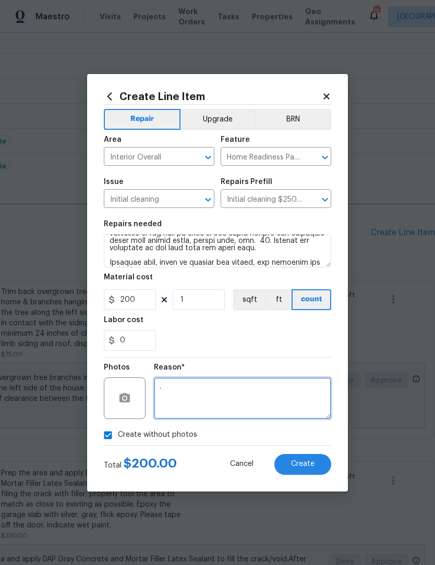
type textarea "."
click at [315, 467] on button "Create" at bounding box center [302, 464] width 57 height 21
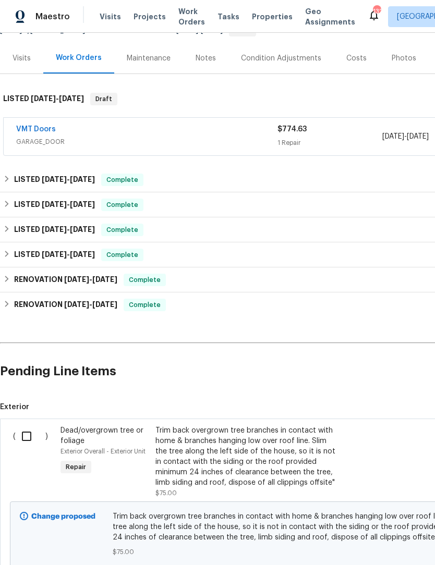
scroll to position [117, 0]
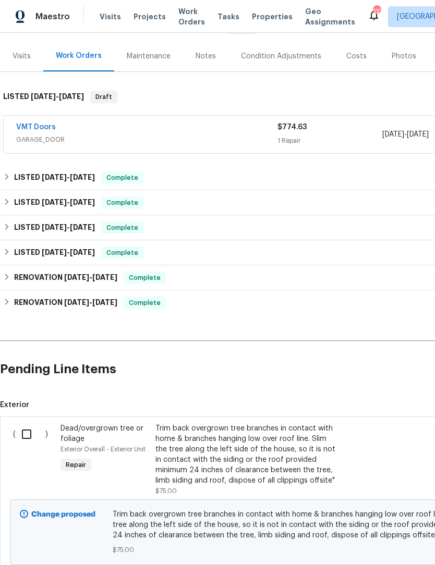
click at [32, 423] on input "checkbox" at bounding box center [31, 434] width 30 height 22
checkbox input "true"
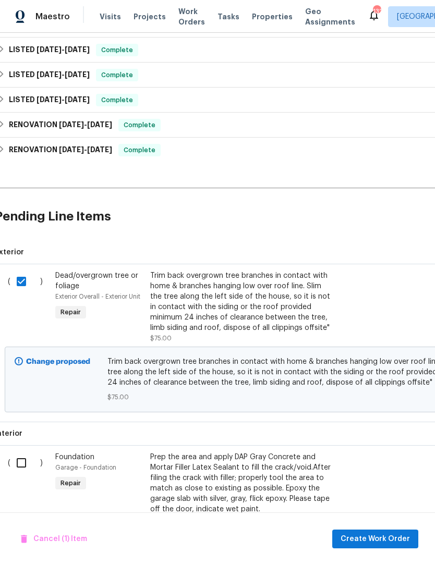
scroll to position [270, 6]
click at [18, 452] on input "checkbox" at bounding box center [25, 463] width 30 height 22
checkbox input "true"
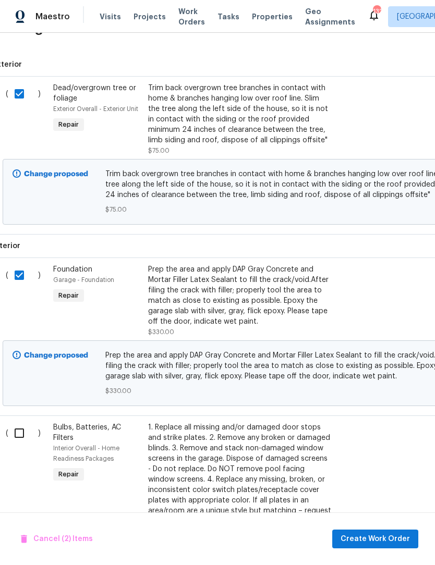
scroll to position [456, 4]
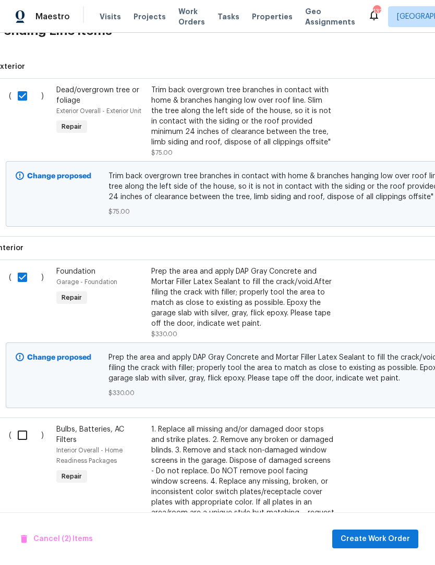
click at [24, 424] on input "checkbox" at bounding box center [26, 435] width 30 height 22
checkbox input "true"
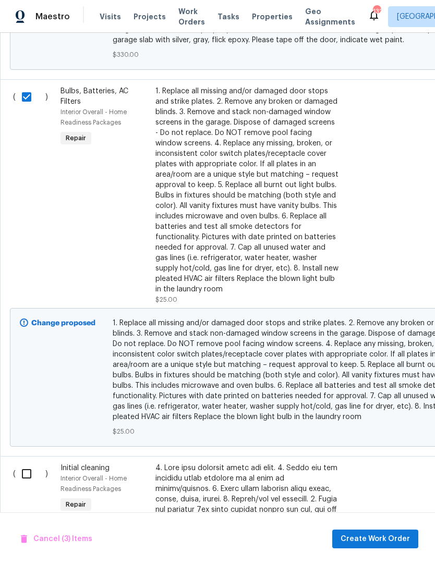
scroll to position [795, 0]
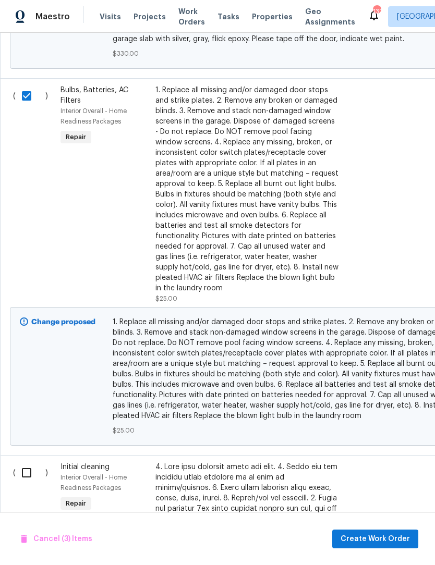
click at [28, 462] on input "checkbox" at bounding box center [31, 473] width 30 height 22
checkbox input "true"
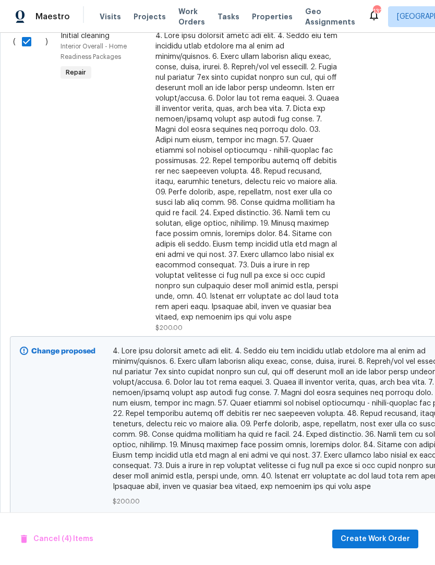
scroll to position [1225, 0]
click at [362, 545] on button "Create Work Order" at bounding box center [375, 539] width 86 height 19
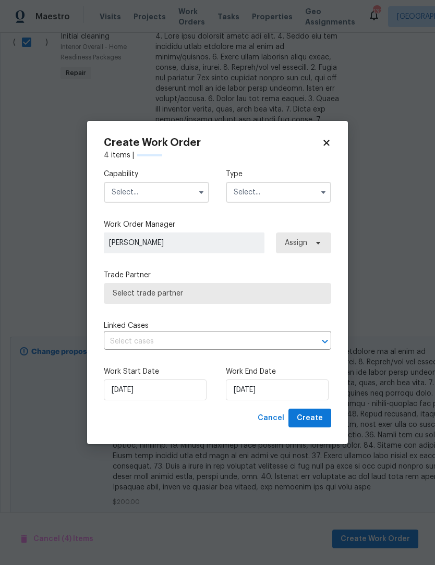
checkbox input "false"
click at [192, 186] on input "text" at bounding box center [156, 192] width 105 height 21
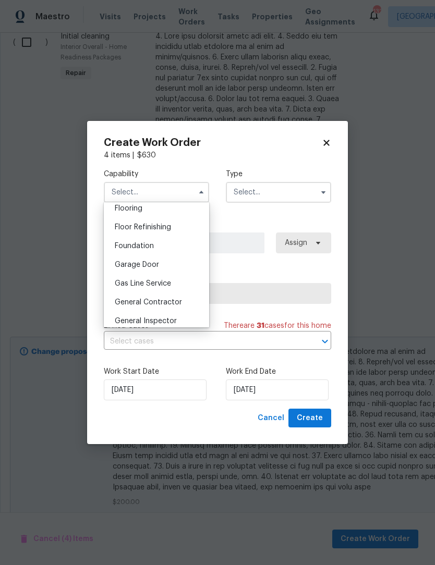
scroll to position [409, 0]
click at [170, 309] on div "General Contractor" at bounding box center [156, 303] width 100 height 19
type input "General Contractor"
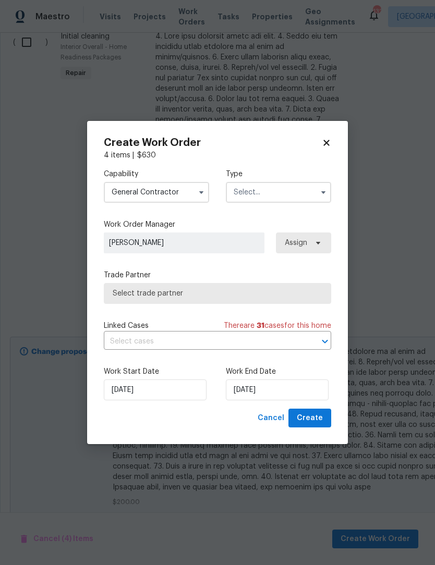
click at [320, 194] on icon "button" at bounding box center [323, 192] width 8 height 8
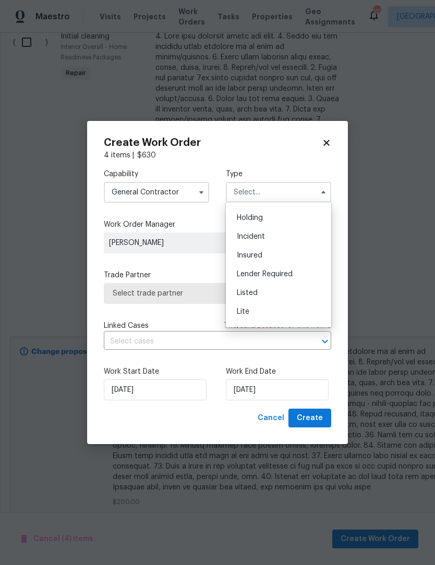
scroll to position [34, 0]
click at [269, 297] on div "Listed" at bounding box center [278, 292] width 100 height 19
type input "Listed"
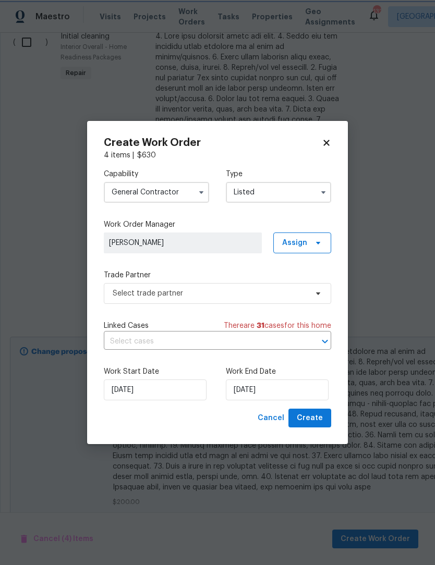
scroll to position [0, 0]
click at [322, 242] on span "Assign" at bounding box center [302, 242] width 58 height 21
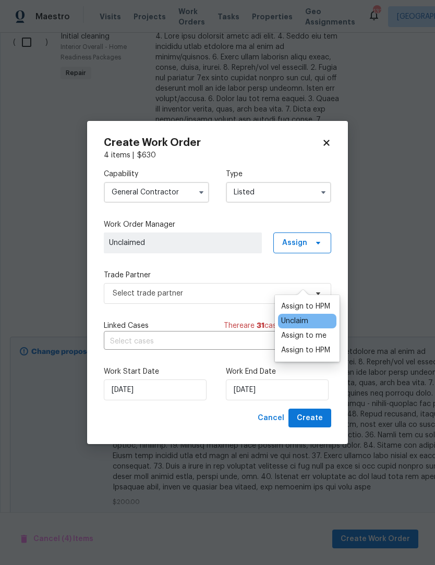
click at [312, 330] on div "Assign to me" at bounding box center [303, 335] width 45 height 10
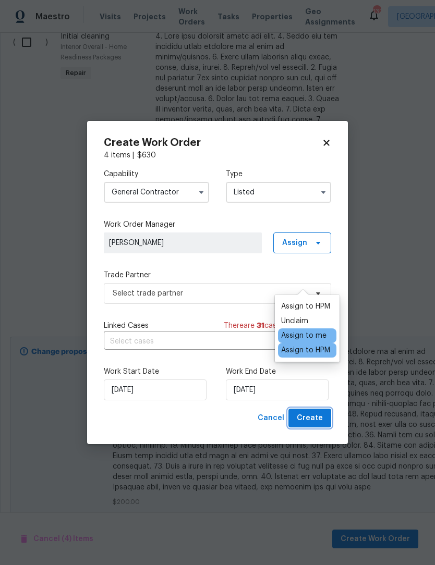
click at [317, 423] on span "Create" at bounding box center [310, 418] width 26 height 13
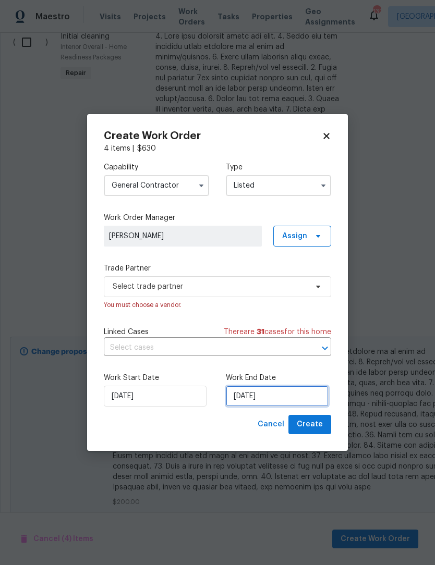
click at [298, 402] on input "[DATE]" at bounding box center [277, 396] width 103 height 21
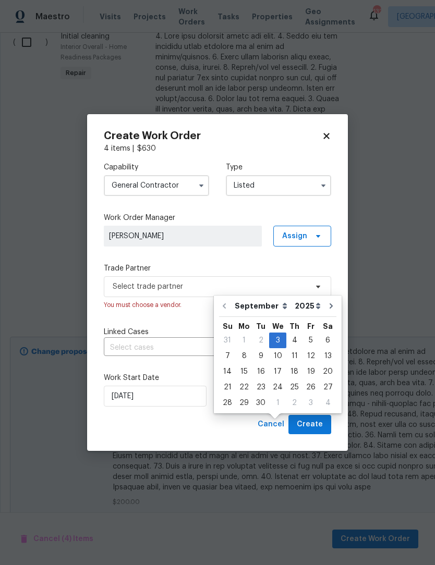
scroll to position [35, 0]
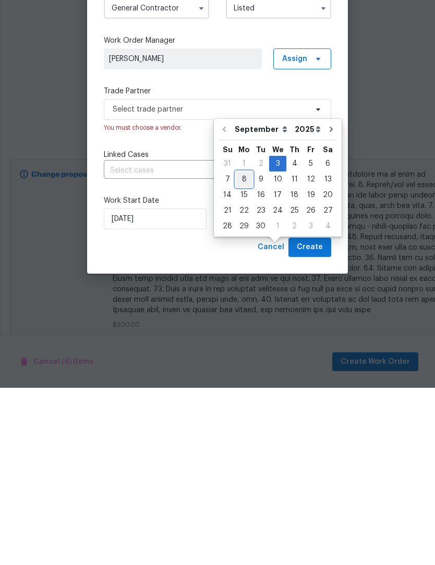
click at [245, 349] on div "8" at bounding box center [244, 356] width 17 height 15
type input "[DATE]"
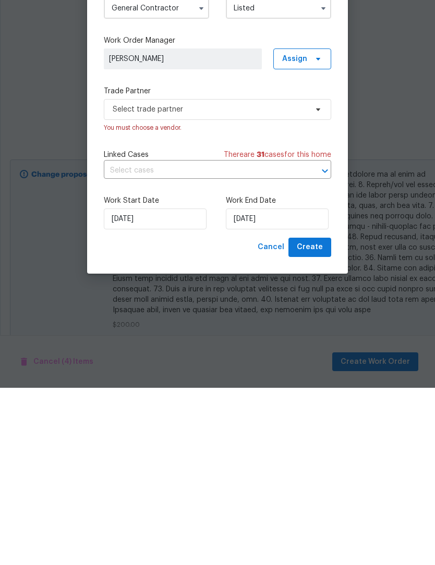
scroll to position [34, 0]
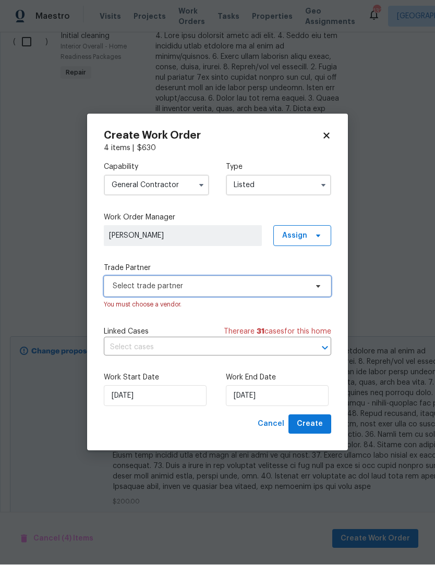
click at [320, 287] on icon at bounding box center [318, 286] width 8 height 8
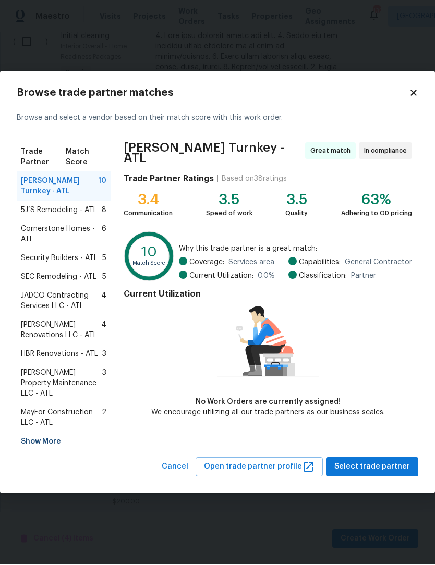
click at [39, 434] on div "Show More" at bounding box center [64, 442] width 94 height 19
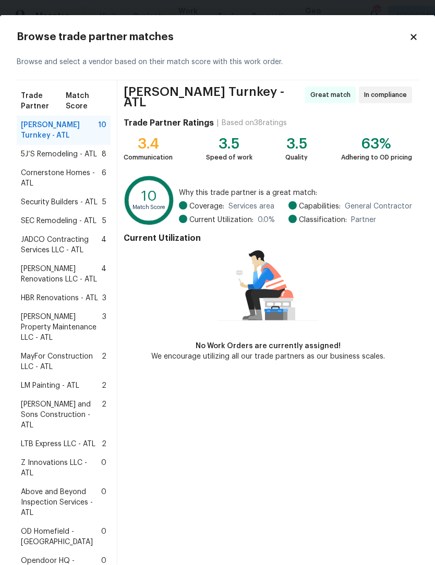
click at [69, 153] on div "5J’S Remodeling - ATL 8" at bounding box center [64, 154] width 94 height 19
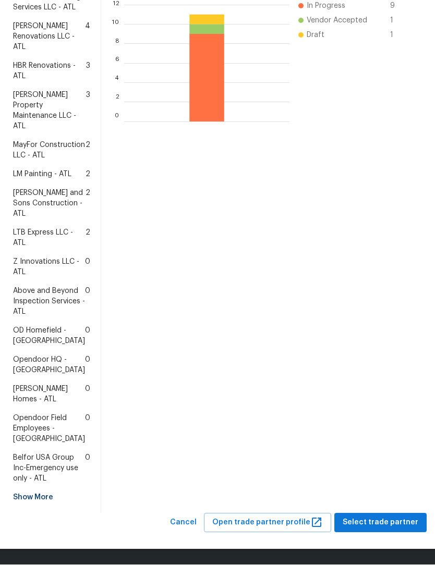
scroll to position [357, 0]
click at [380, 523] on span "Select trade partner" at bounding box center [380, 523] width 76 height 13
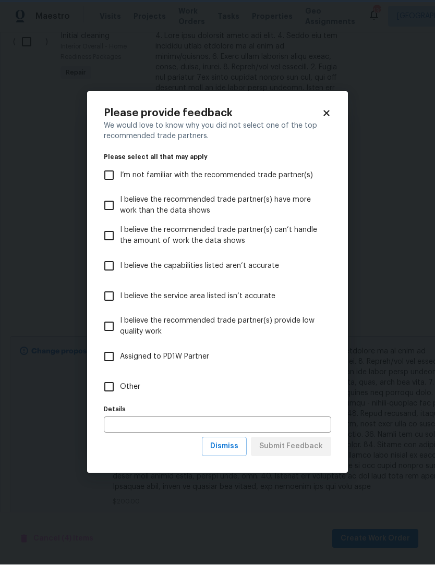
scroll to position [0, 0]
click at [237, 450] on span "Dismiss" at bounding box center [224, 446] width 28 height 13
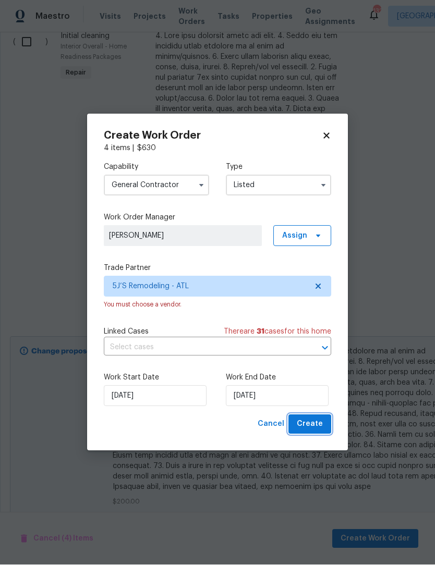
click at [319, 424] on span "Create" at bounding box center [310, 424] width 26 height 13
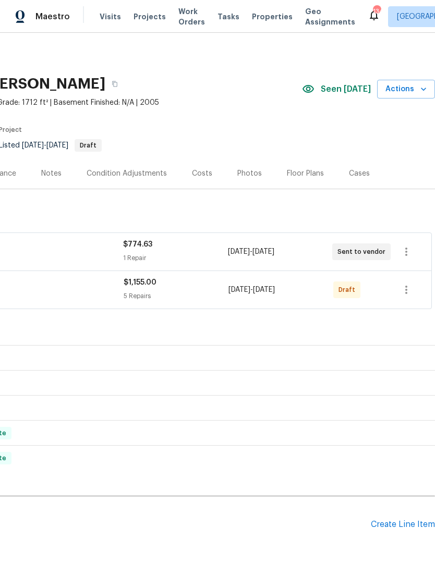
scroll to position [0, 154]
click at [403, 288] on icon "button" at bounding box center [406, 290] width 13 height 13
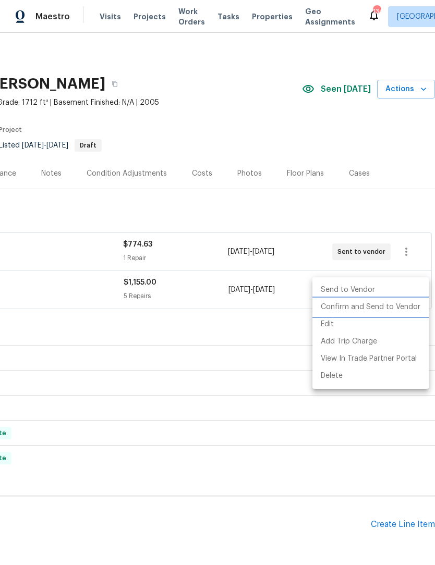
click at [385, 307] on li "Confirm and Send to Vendor" at bounding box center [370, 307] width 116 height 17
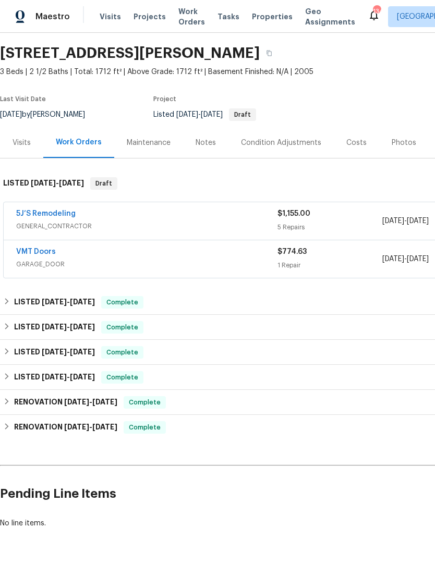
scroll to position [30, 0]
